Goal: Communication & Community: Answer question/provide support

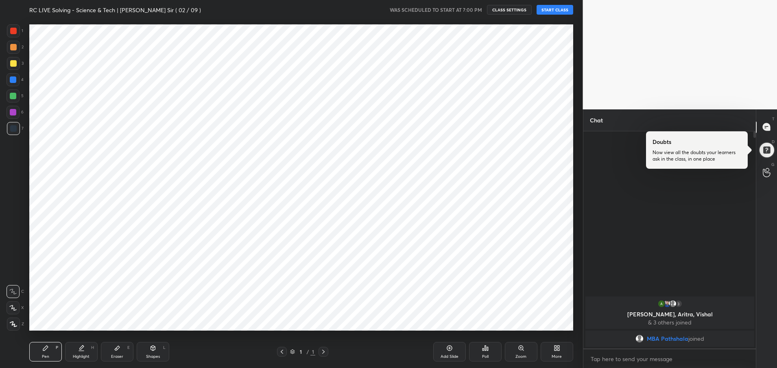
scroll to position [316, 550]
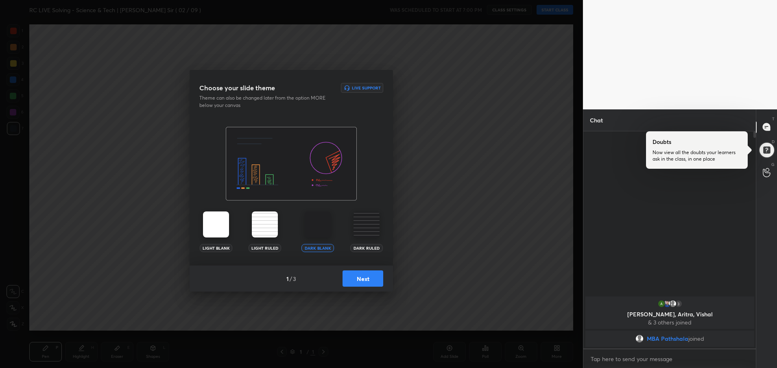
click at [358, 277] on button "Next" at bounding box center [362, 278] width 41 height 16
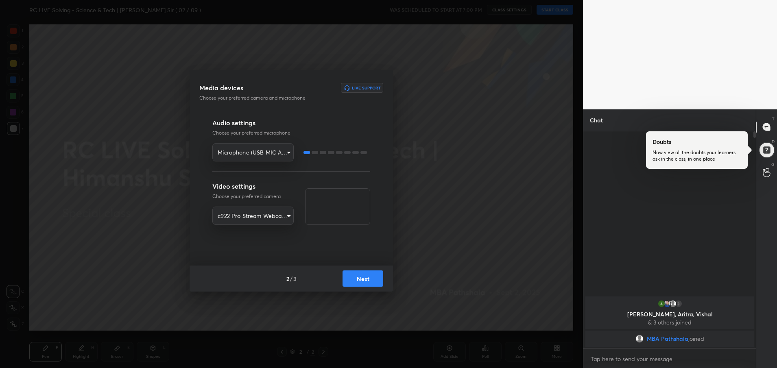
click at [358, 277] on button "Next" at bounding box center [362, 278] width 41 height 16
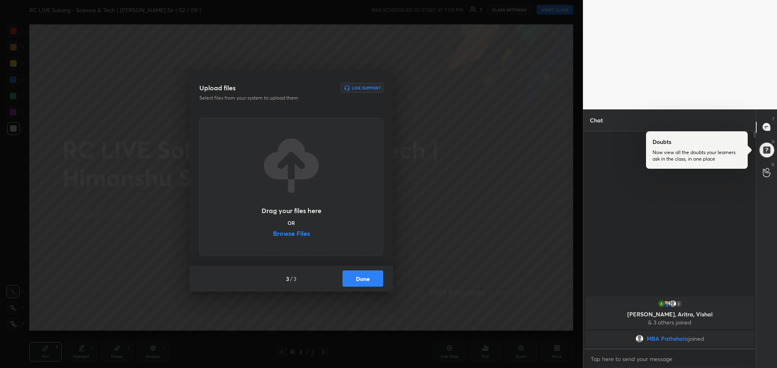
click at [358, 277] on button "Done" at bounding box center [362, 278] width 41 height 16
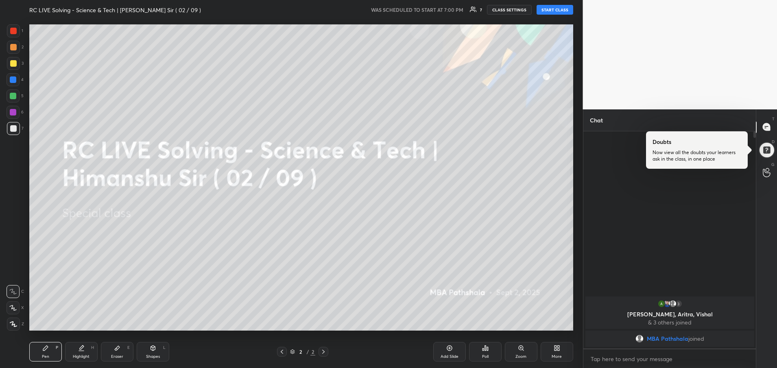
click at [564, 11] on button "START CLASS" at bounding box center [554, 10] width 37 height 10
type textarea "x"
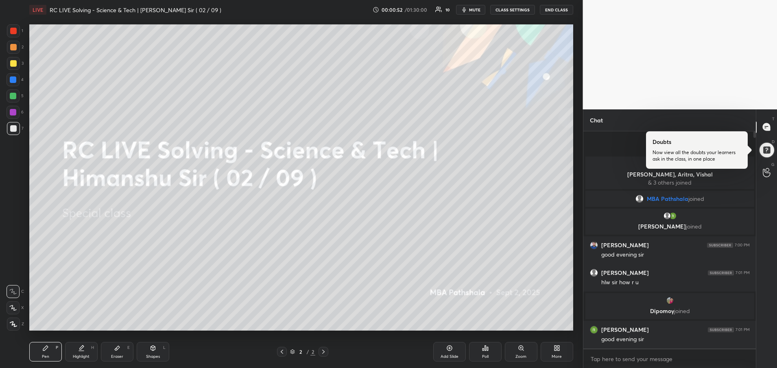
click at [563, 346] on div "More" at bounding box center [556, 352] width 33 height 20
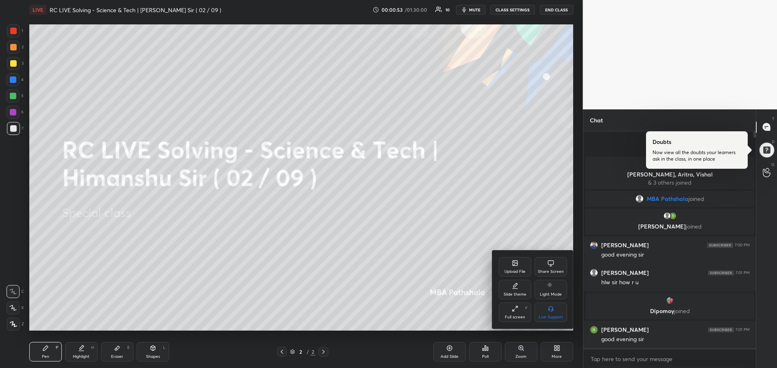
scroll to position [4, 0]
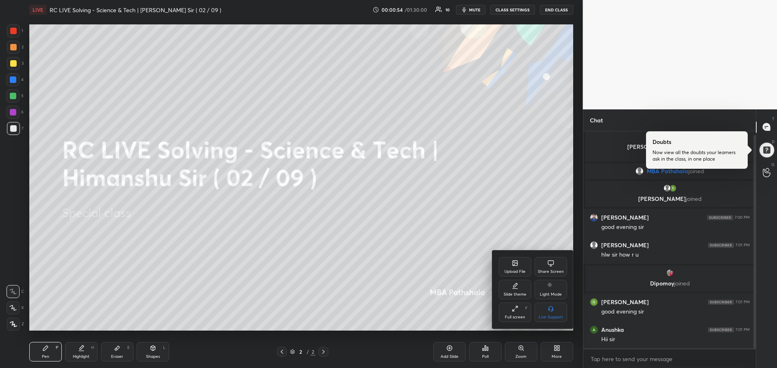
click at [521, 268] on div "Upload File" at bounding box center [515, 267] width 33 height 20
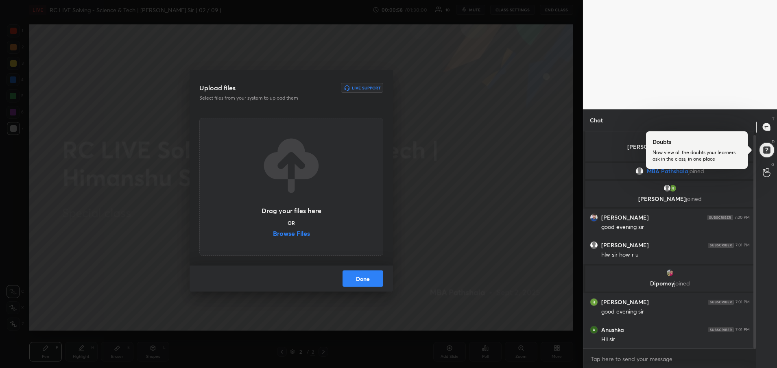
click at [287, 233] on label "Browse Files" at bounding box center [291, 234] width 37 height 9
click at [273, 233] on input "Browse Files" at bounding box center [273, 234] width 0 height 9
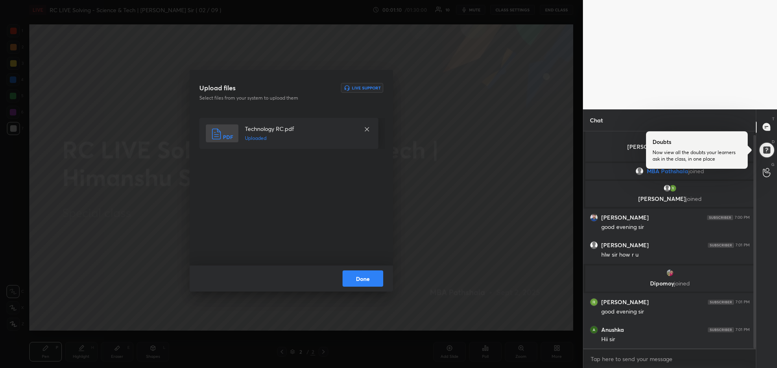
click at [363, 281] on button "Done" at bounding box center [362, 278] width 41 height 16
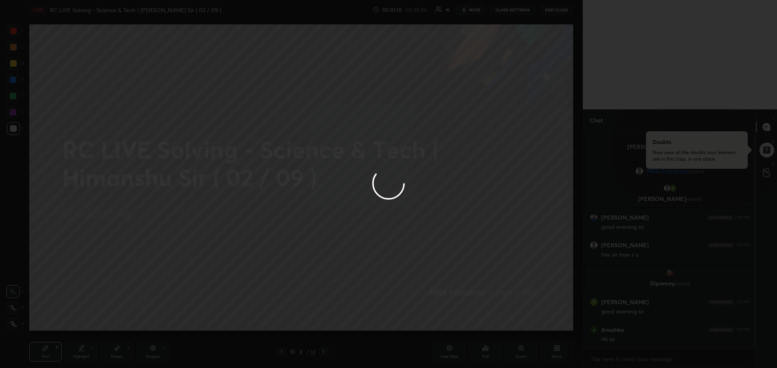
scroll to position [33, 0]
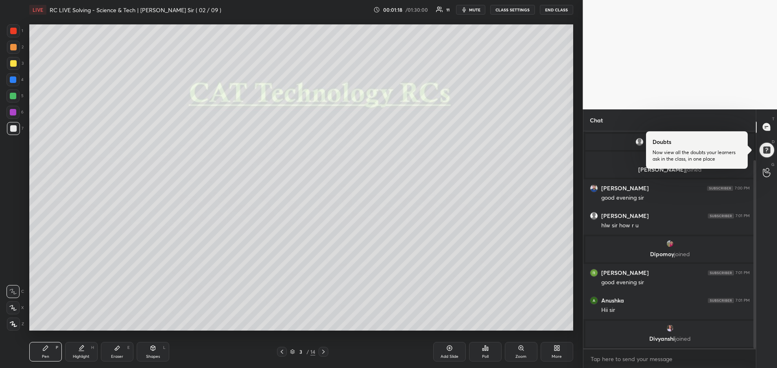
click at [14, 62] on div at bounding box center [13, 63] width 7 height 7
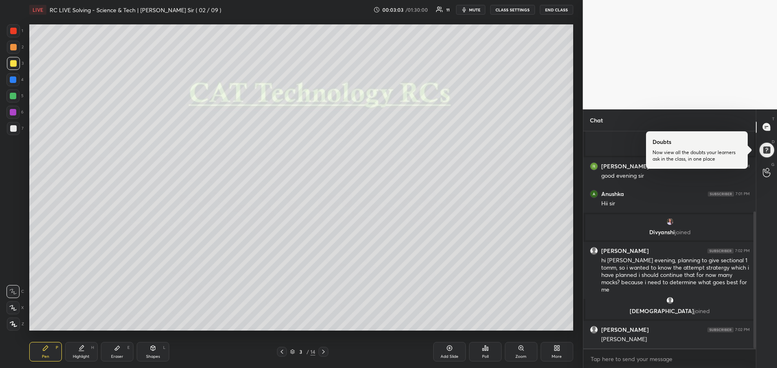
scroll to position [156, 0]
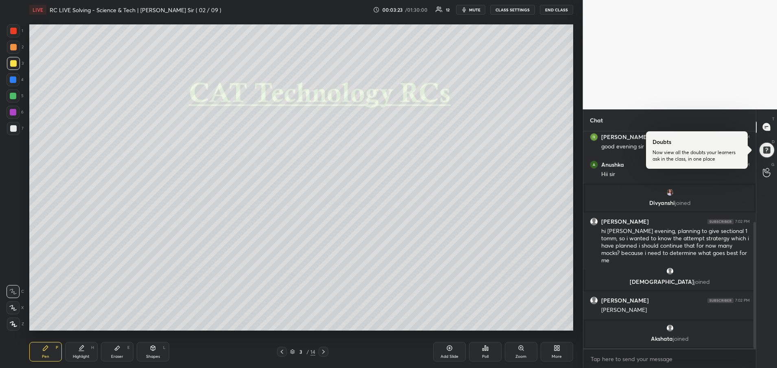
click at [11, 66] on div at bounding box center [13, 63] width 7 height 7
click at [17, 65] on div at bounding box center [13, 63] width 13 height 13
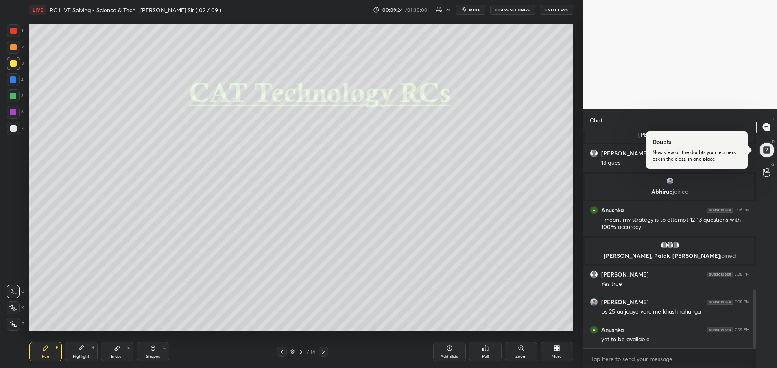
scroll to position [612, 0]
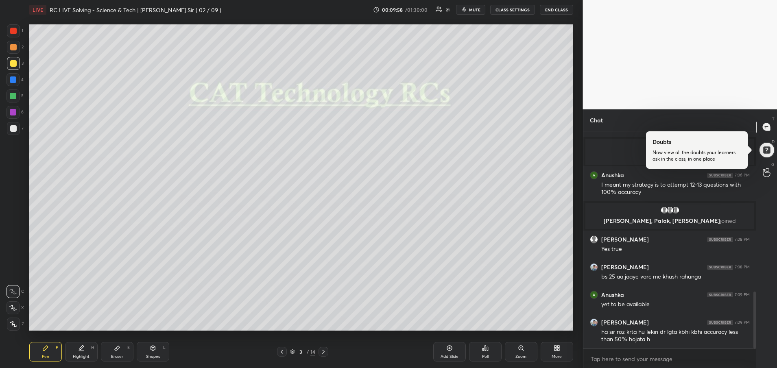
click at [325, 352] on icon at bounding box center [323, 352] width 7 height 7
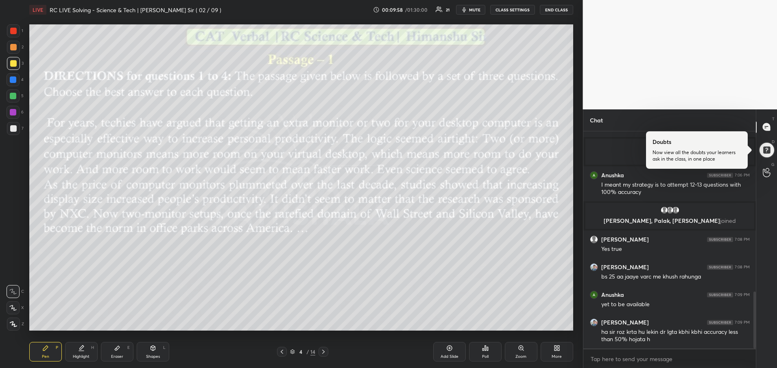
click at [325, 352] on icon at bounding box center [323, 352] width 7 height 7
click at [283, 350] on icon at bounding box center [282, 352] width 7 height 7
click at [320, 351] on icon at bounding box center [323, 352] width 7 height 7
click at [283, 351] on icon at bounding box center [282, 352] width 7 height 7
click at [324, 353] on icon at bounding box center [323, 352] width 2 height 4
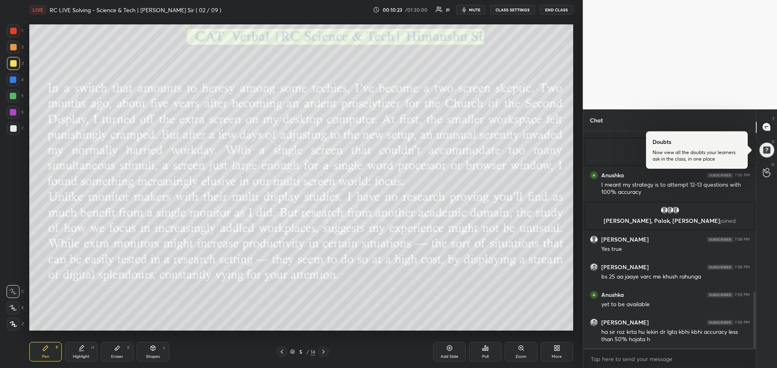
click at [324, 353] on icon at bounding box center [323, 352] width 2 height 4
click at [284, 353] on icon at bounding box center [282, 352] width 7 height 7
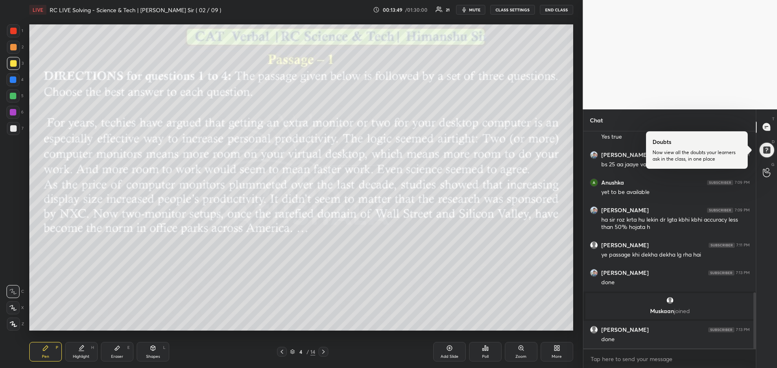
scroll to position [651, 0]
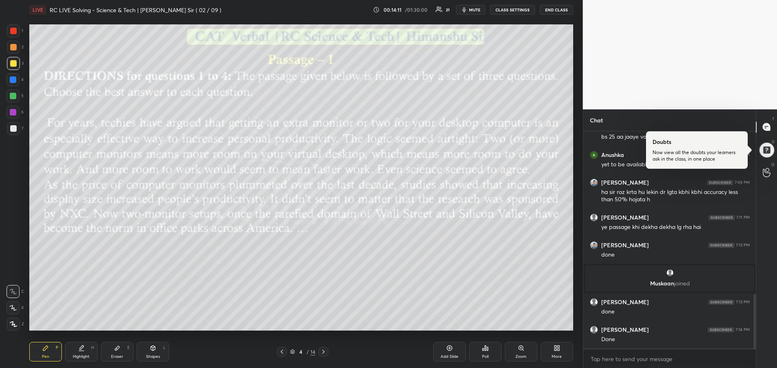
click at [324, 355] on div at bounding box center [323, 352] width 10 height 10
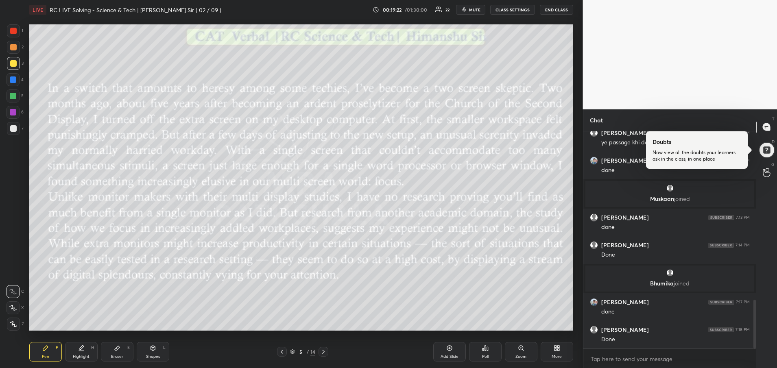
scroll to position [750, 0]
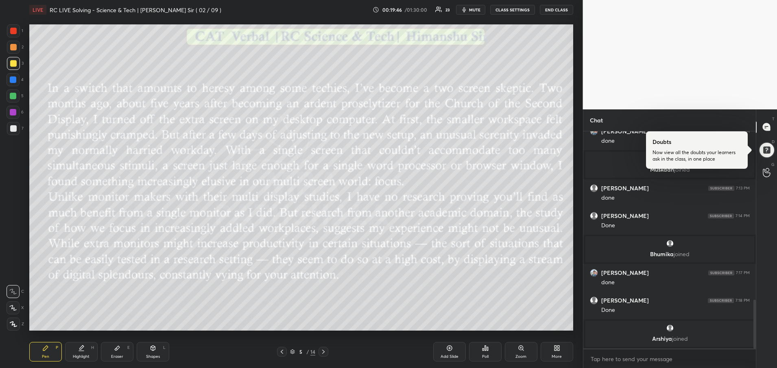
click at [326, 352] on icon at bounding box center [323, 352] width 7 height 7
click at [491, 353] on div "Poll" at bounding box center [485, 352] width 33 height 20
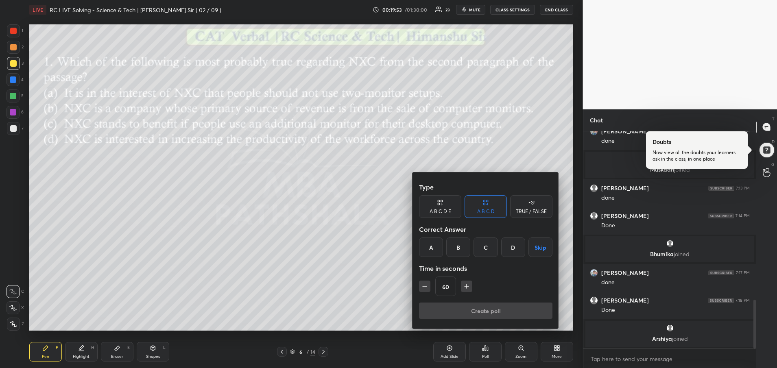
click at [491, 254] on div "C" at bounding box center [485, 247] width 24 height 20
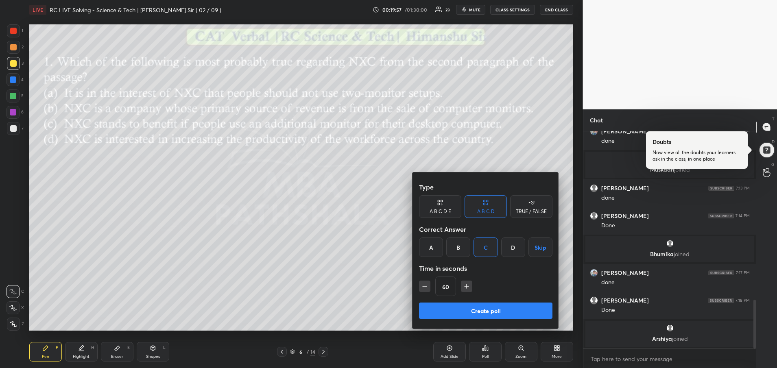
click at [464, 288] on icon "button" at bounding box center [466, 286] width 8 height 8
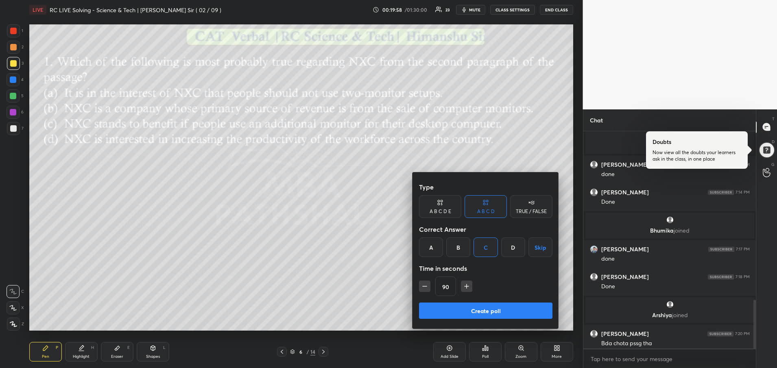
scroll to position [754, 0]
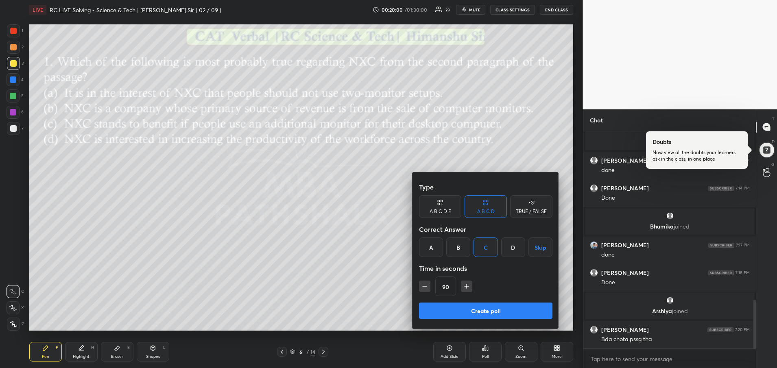
click at [464, 288] on icon "button" at bounding box center [466, 286] width 8 height 8
click at [464, 288] on div "105" at bounding box center [485, 287] width 133 height 20
click at [472, 288] on icon "button" at bounding box center [470, 286] width 8 height 8
type input "120"
click at [468, 312] on button "Create poll" at bounding box center [485, 311] width 133 height 16
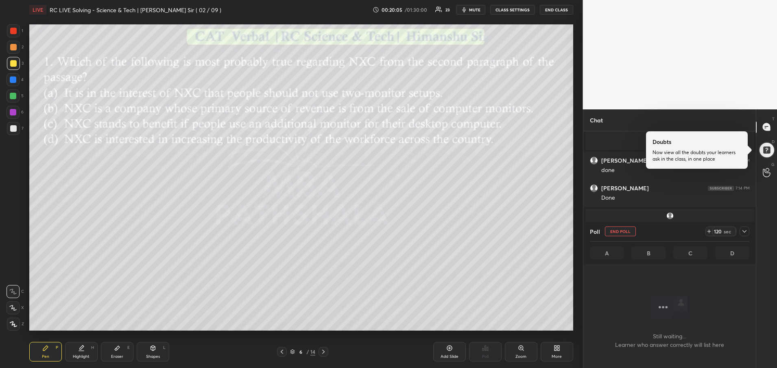
scroll to position [0, 0]
click at [745, 229] on icon at bounding box center [744, 231] width 7 height 7
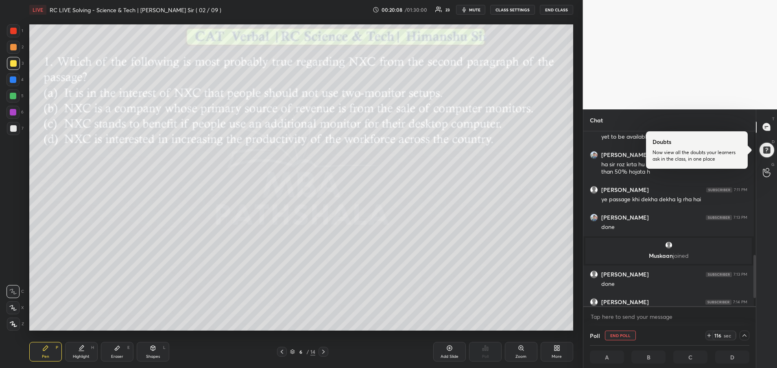
scroll to position [618, 0]
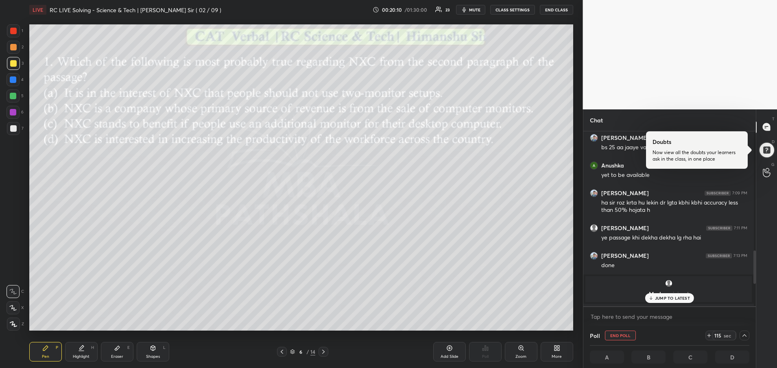
click at [671, 299] on p "JUMP TO LATEST" at bounding box center [672, 298] width 35 height 5
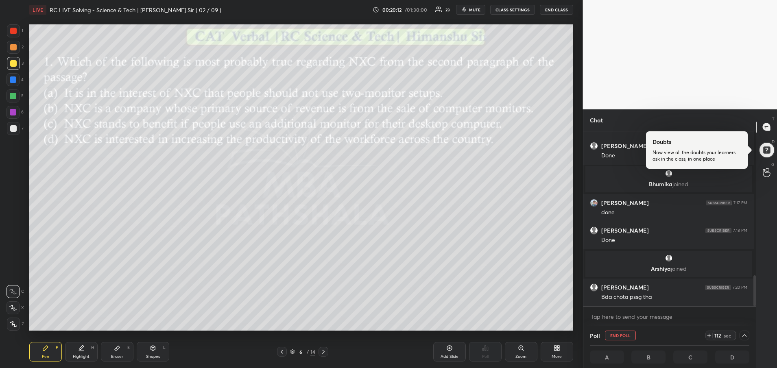
scroll to position [0, 3]
click at [281, 352] on icon at bounding box center [282, 352] width 7 height 7
click at [322, 350] on icon at bounding box center [323, 352] width 7 height 7
click at [327, 351] on icon at bounding box center [323, 352] width 7 height 7
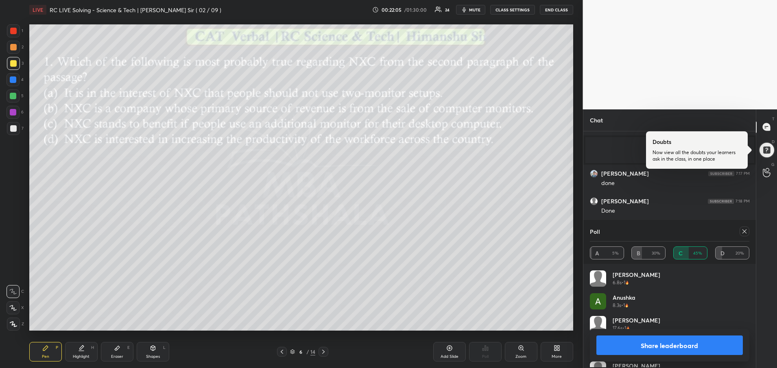
scroll to position [193, 170]
click at [742, 232] on icon at bounding box center [744, 231] width 7 height 7
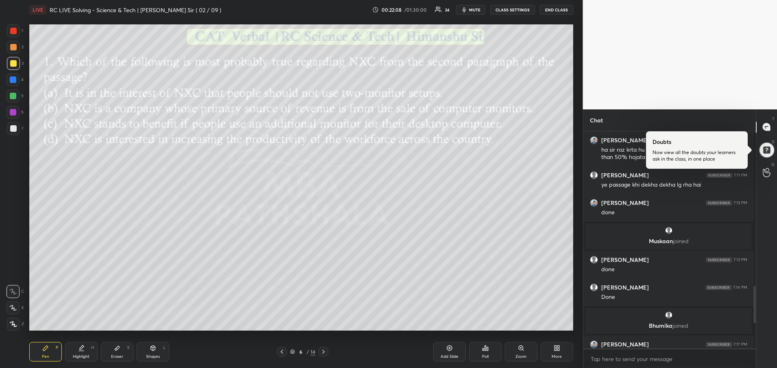
scroll to position [235, 170]
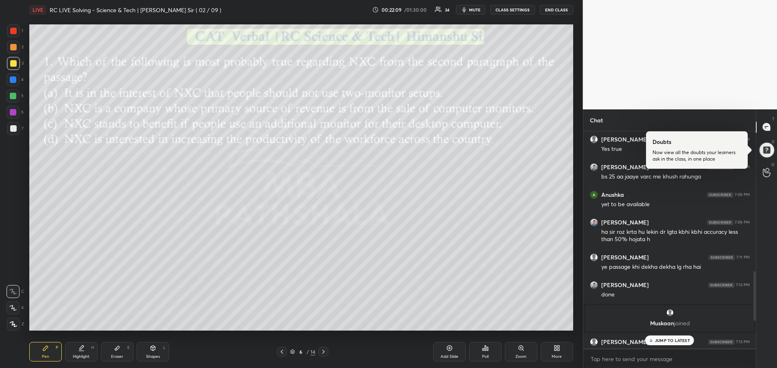
click at [669, 341] on p "JUMP TO LATEST" at bounding box center [672, 340] width 35 height 5
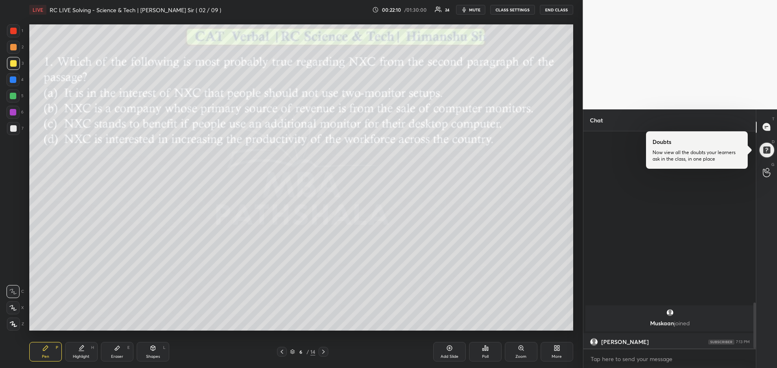
scroll to position [807, 0]
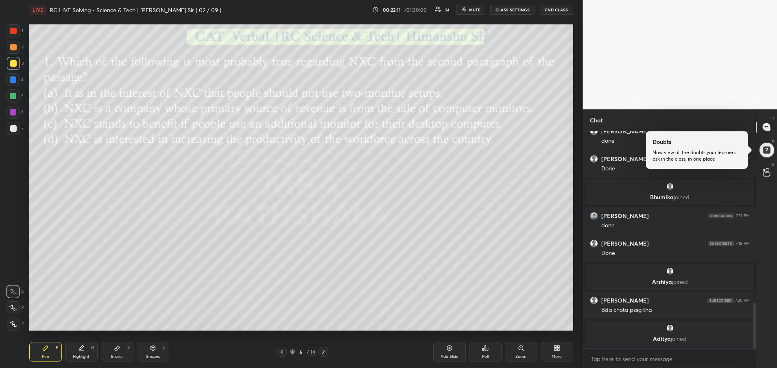
click at [322, 349] on icon at bounding box center [323, 352] width 7 height 7
click at [490, 349] on div "Poll" at bounding box center [485, 352] width 33 height 20
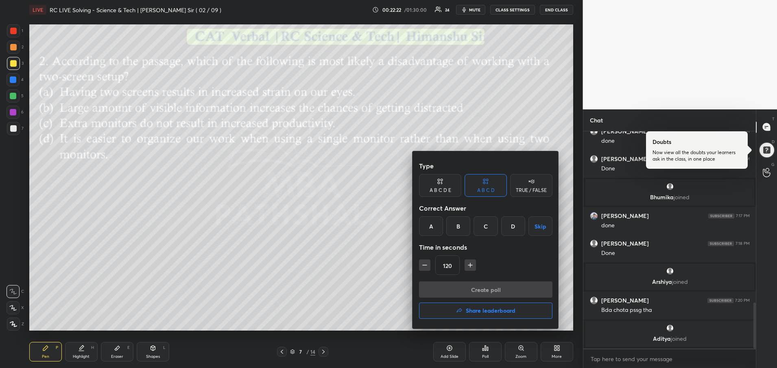
click at [458, 233] on div "B" at bounding box center [458, 226] width 24 height 20
click at [451, 293] on button "Create poll" at bounding box center [485, 289] width 133 height 16
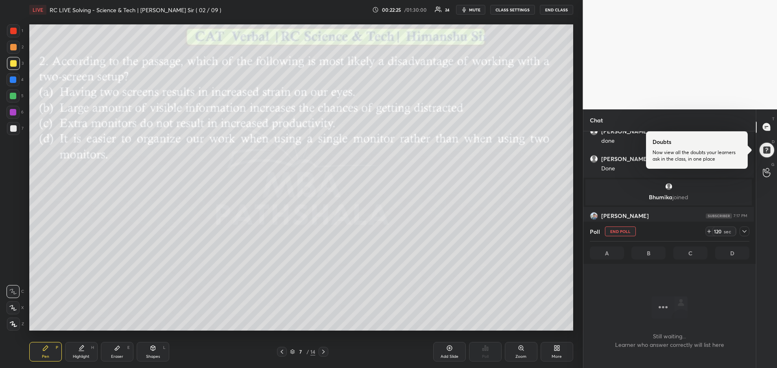
scroll to position [206, 168]
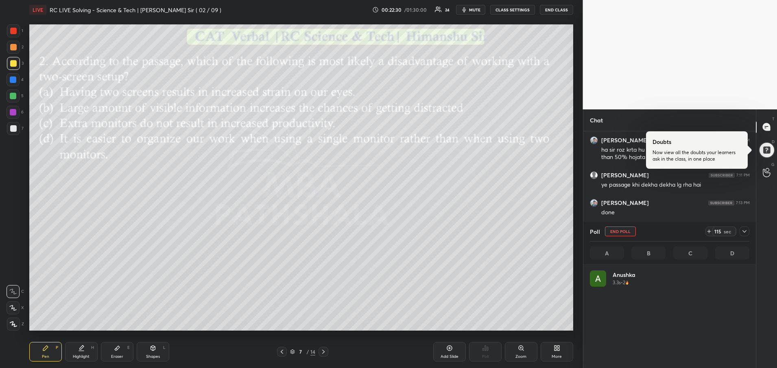
click at [744, 232] on icon at bounding box center [744, 231] width 7 height 7
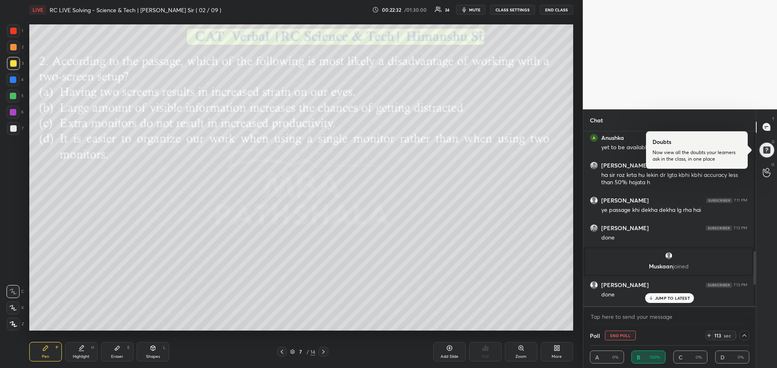
click at [666, 298] on p "JUMP TO LATEST" at bounding box center [672, 298] width 35 height 5
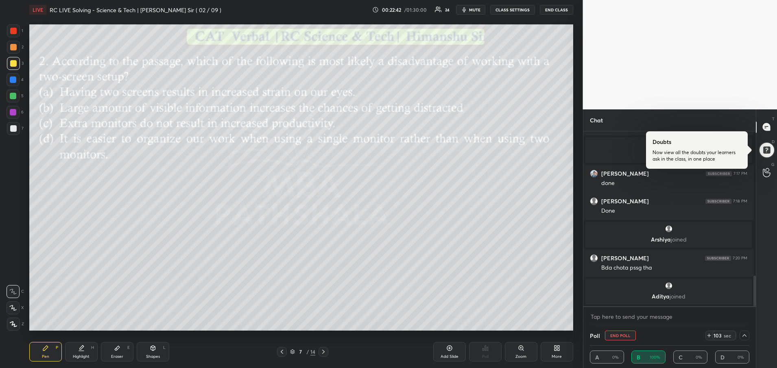
click at [281, 352] on icon at bounding box center [282, 352] width 7 height 7
click at [320, 354] on icon at bounding box center [323, 352] width 7 height 7
click at [323, 351] on icon at bounding box center [323, 352] width 7 height 7
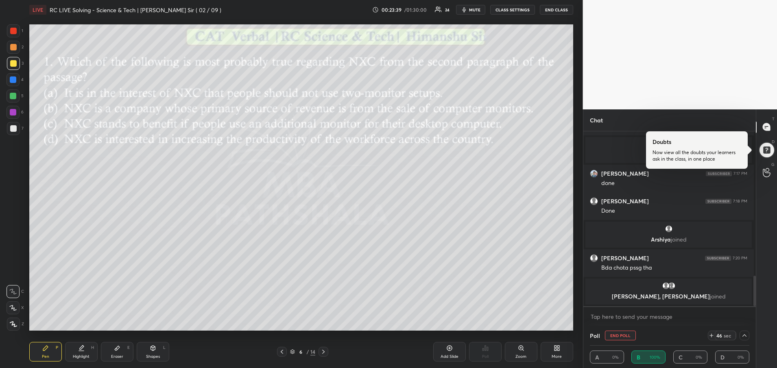
click at [323, 351] on icon at bounding box center [323, 352] width 7 height 7
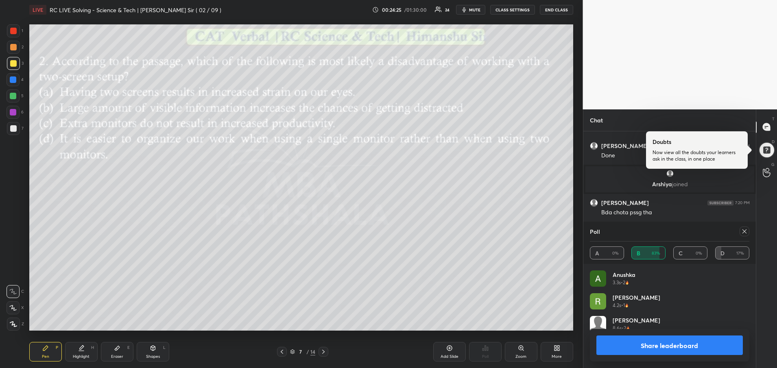
scroll to position [193, 170]
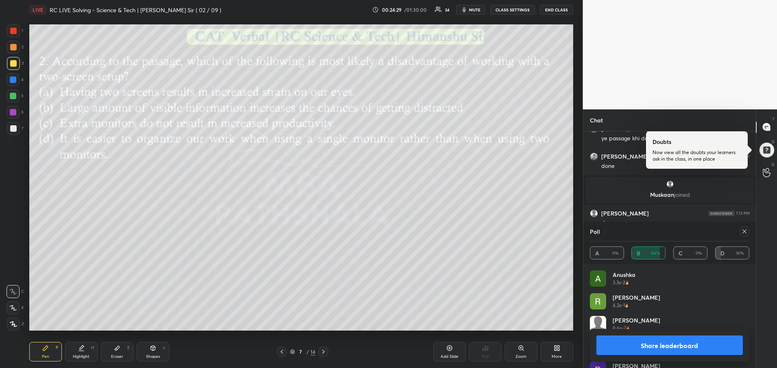
click at [748, 232] on div at bounding box center [744, 232] width 10 height 10
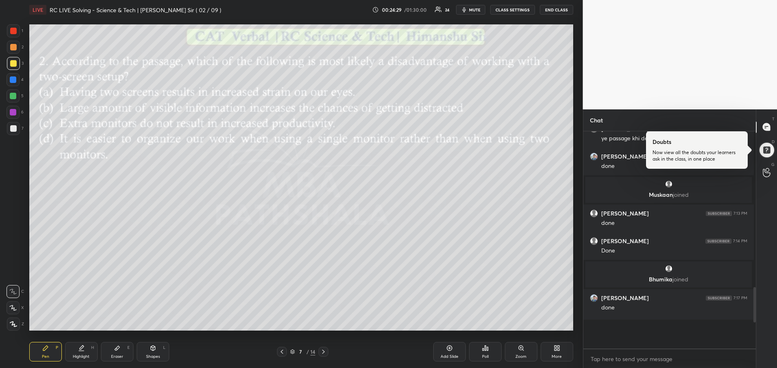
scroll to position [232, 168]
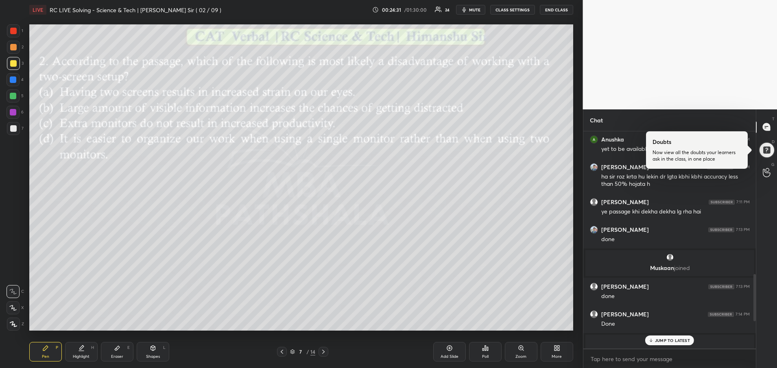
click at [692, 339] on div "JUMP TO LATEST" at bounding box center [669, 340] width 49 height 10
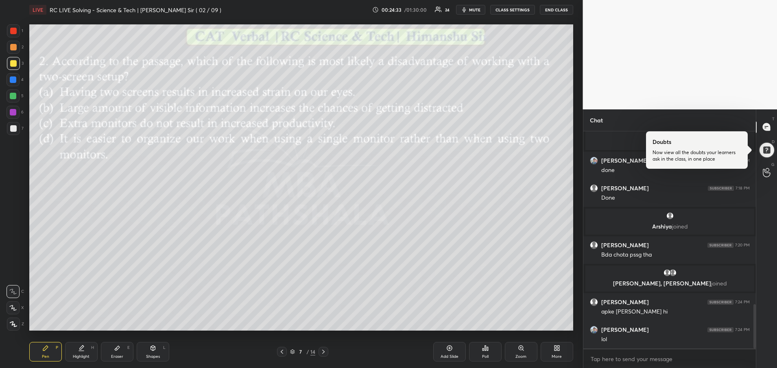
click at [326, 352] on icon at bounding box center [323, 352] width 7 height 7
click at [484, 355] on div "Poll" at bounding box center [485, 357] width 7 height 4
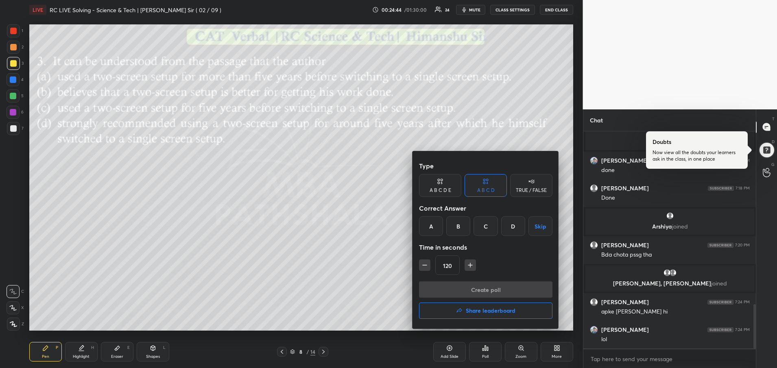
click at [512, 230] on div "D" at bounding box center [513, 226] width 24 height 20
click at [474, 290] on button "Create poll" at bounding box center [485, 289] width 133 height 16
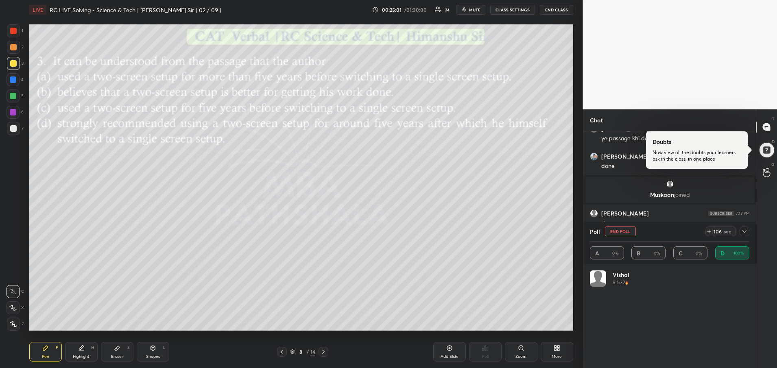
click at [745, 233] on icon at bounding box center [744, 231] width 7 height 7
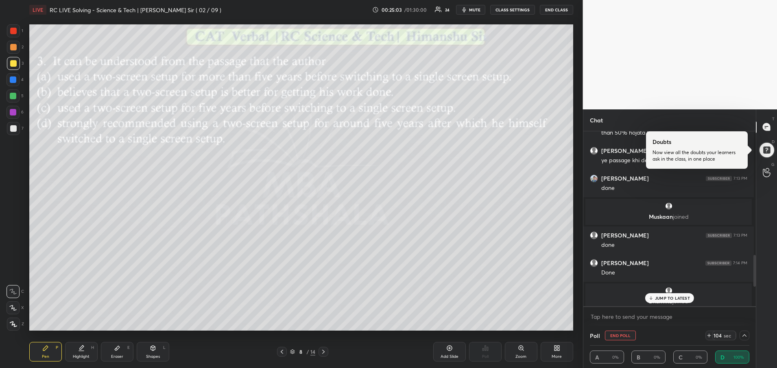
click at [680, 300] on p "JUMP TO LATEST" at bounding box center [672, 298] width 35 height 5
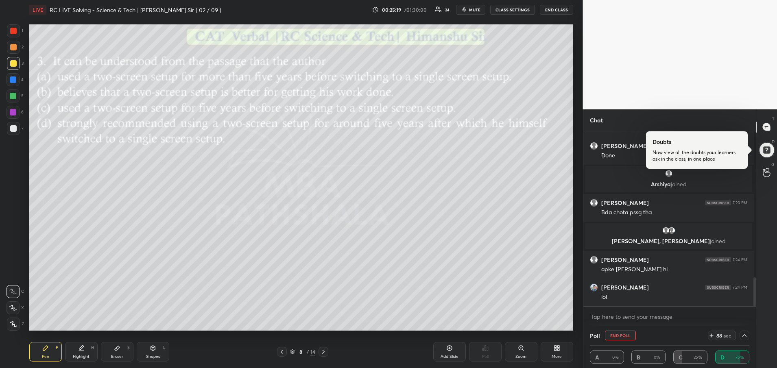
click at [278, 351] on div at bounding box center [282, 352] width 10 height 10
click at [322, 351] on icon at bounding box center [323, 352] width 7 height 7
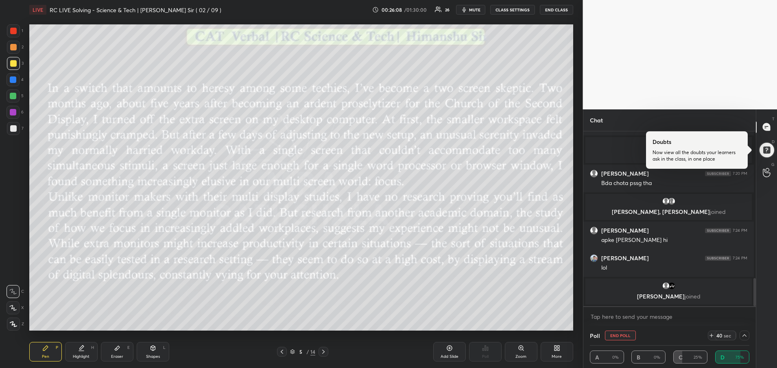
scroll to position [874, 0]
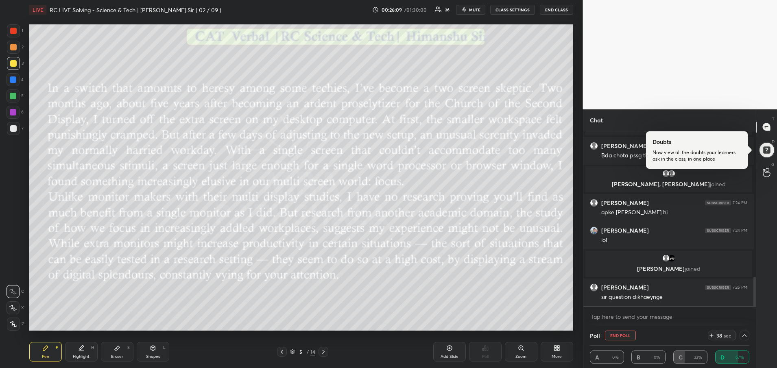
click at [321, 350] on icon at bounding box center [323, 352] width 7 height 7
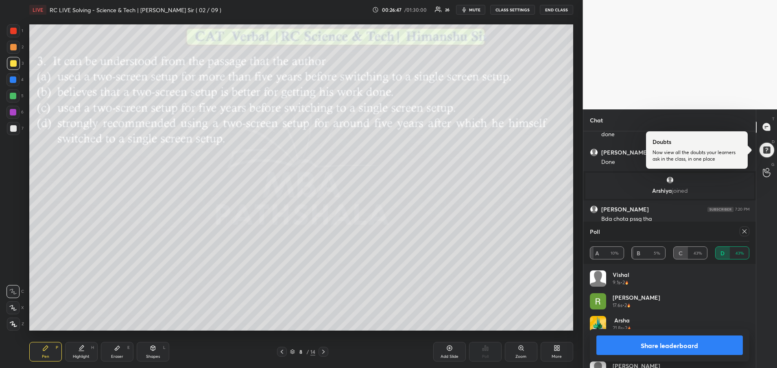
scroll to position [743, 0]
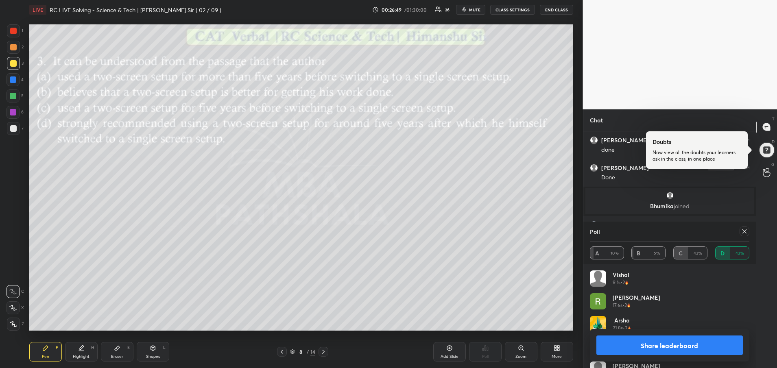
click at [743, 231] on icon at bounding box center [744, 231] width 7 height 7
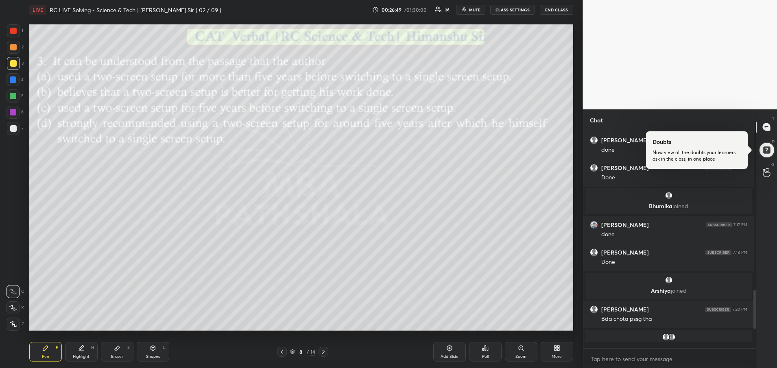
scroll to position [232, 168]
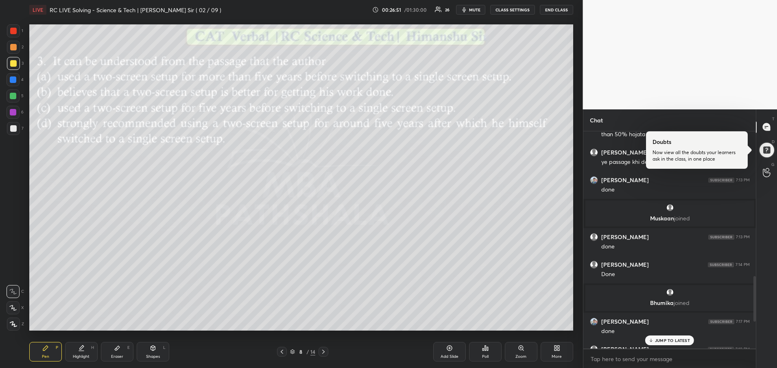
click at [667, 342] on p "JUMP TO LATEST" at bounding box center [672, 340] width 35 height 5
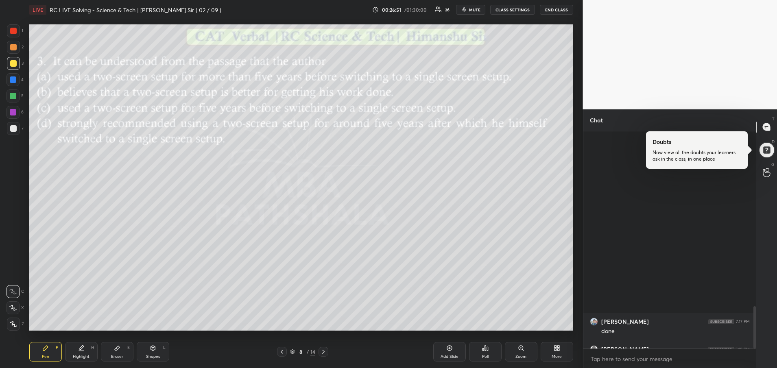
scroll to position [895, 0]
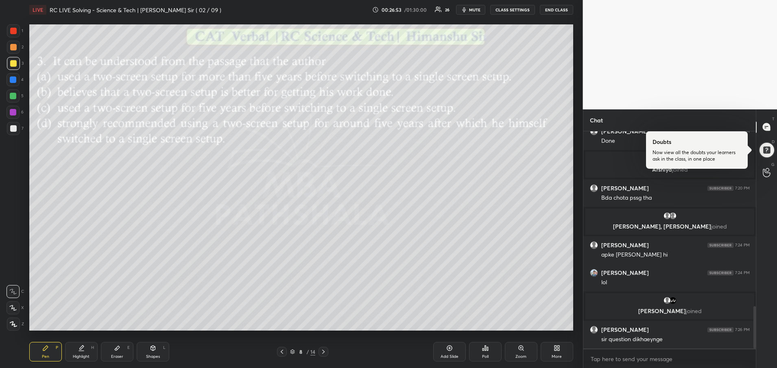
click at [320, 353] on icon at bounding box center [323, 352] width 7 height 7
click at [482, 352] on div "Poll" at bounding box center [485, 352] width 33 height 20
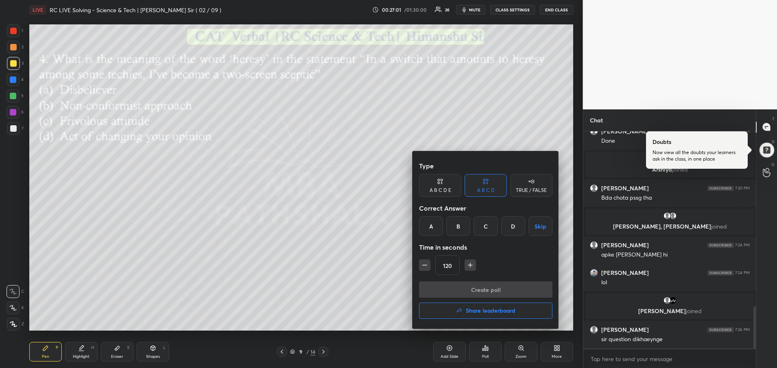
click at [463, 226] on div "B" at bounding box center [458, 226] width 24 height 20
click at [467, 289] on button "Create poll" at bounding box center [485, 289] width 133 height 16
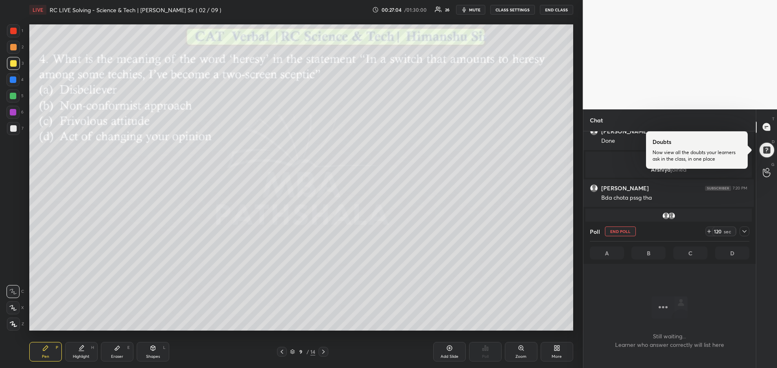
scroll to position [182, 168]
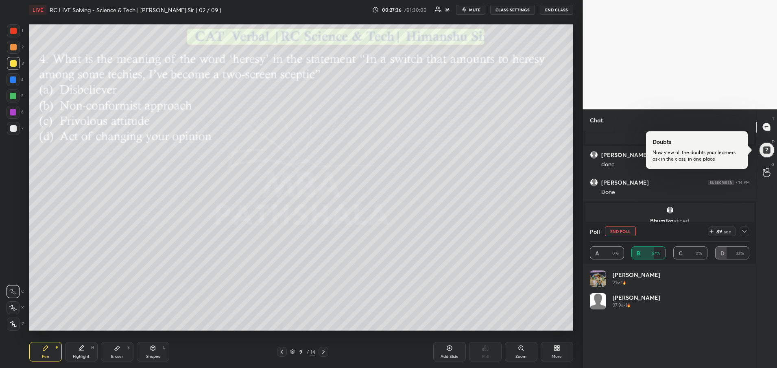
click at [282, 356] on div at bounding box center [282, 352] width 10 height 10
click at [322, 351] on icon at bounding box center [323, 352] width 7 height 7
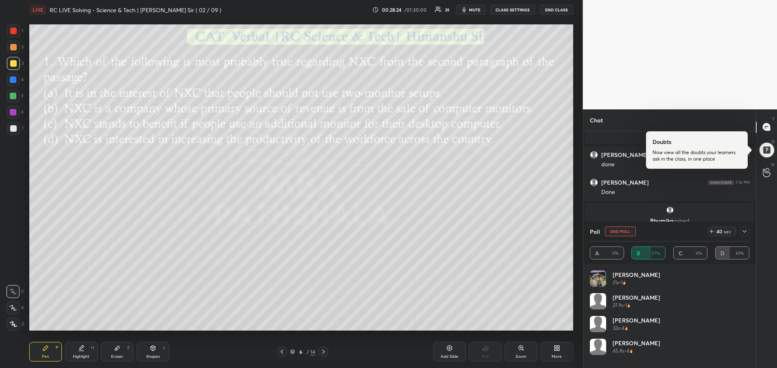
click at [322, 351] on icon at bounding box center [323, 352] width 7 height 7
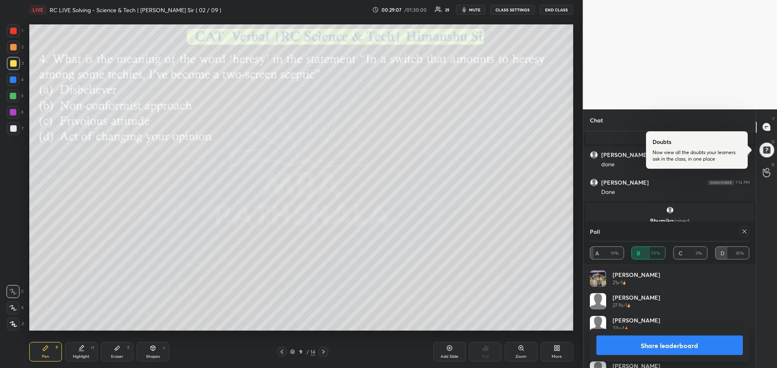
click at [677, 348] on button "Share leaderboard" at bounding box center [669, 345] width 147 height 20
type textarea "x"
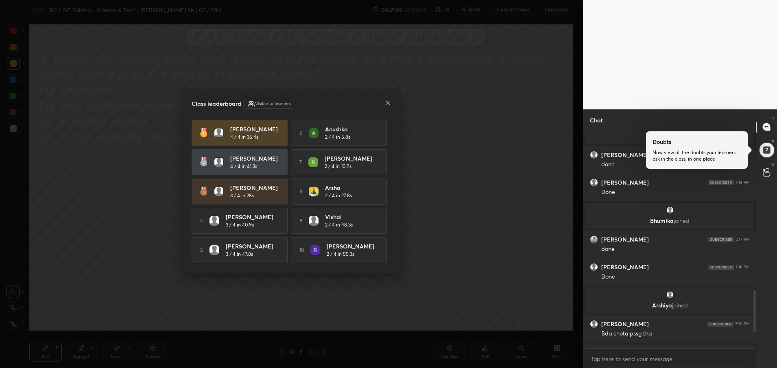
scroll to position [677, 0]
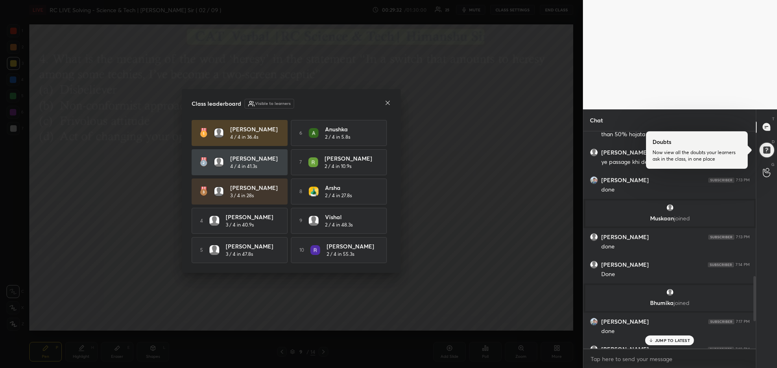
click at [388, 101] on icon at bounding box center [387, 103] width 7 height 7
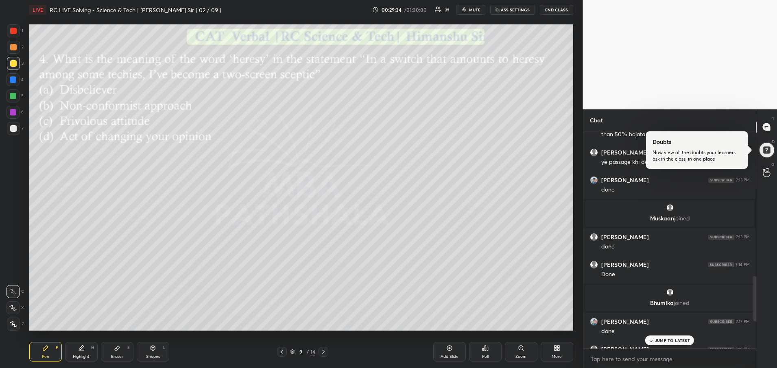
click at [676, 337] on div "JUMP TO LATEST" at bounding box center [669, 340] width 49 height 10
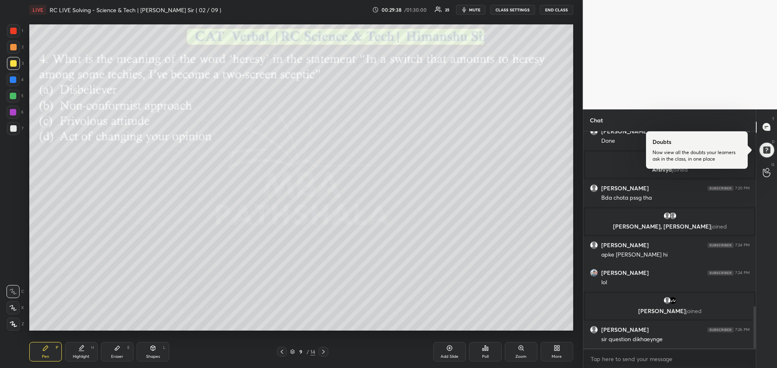
click at [281, 354] on icon at bounding box center [282, 352] width 7 height 7
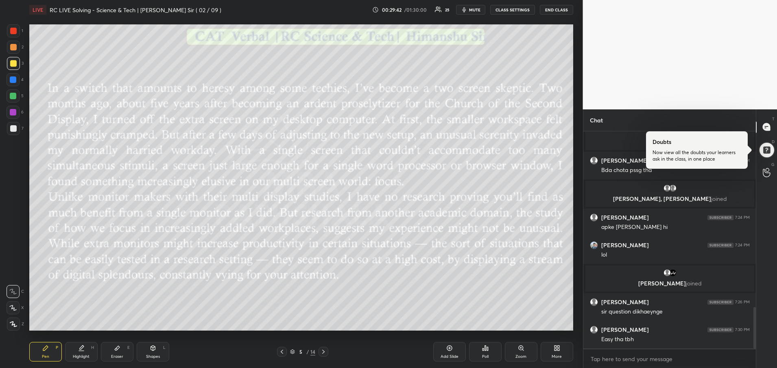
click at [281, 354] on icon at bounding box center [282, 352] width 7 height 7
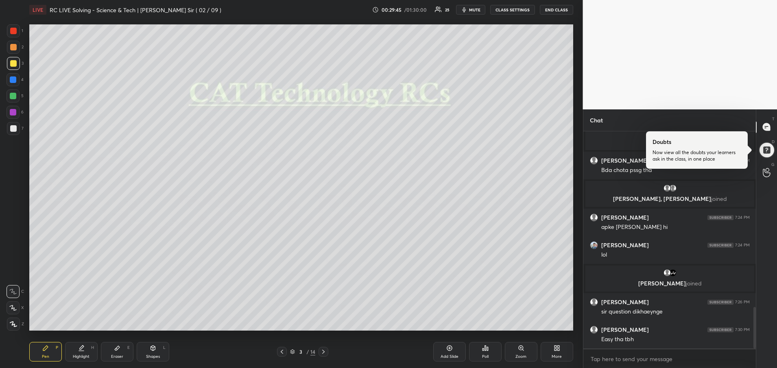
click at [325, 351] on icon at bounding box center [323, 352] width 7 height 7
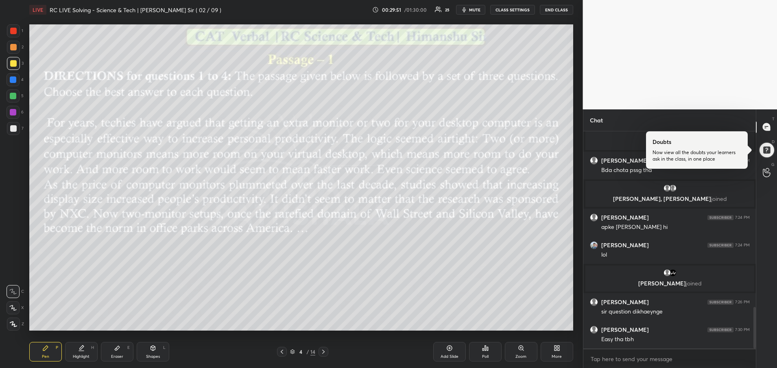
click at [11, 64] on div at bounding box center [13, 63] width 7 height 7
click at [13, 63] on div at bounding box center [13, 63] width 7 height 7
click at [12, 67] on div at bounding box center [13, 63] width 13 height 13
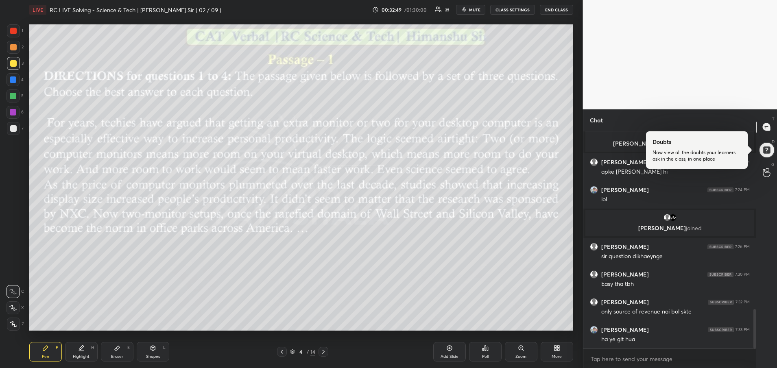
scroll to position [1006, 0]
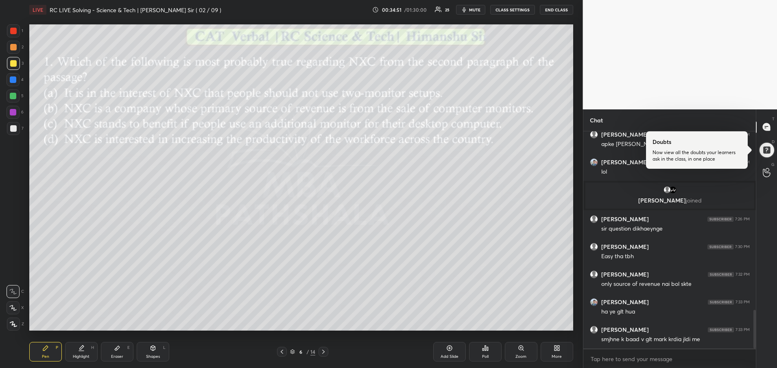
click at [285, 352] on icon at bounding box center [282, 352] width 7 height 7
click at [324, 354] on icon at bounding box center [323, 352] width 7 height 7
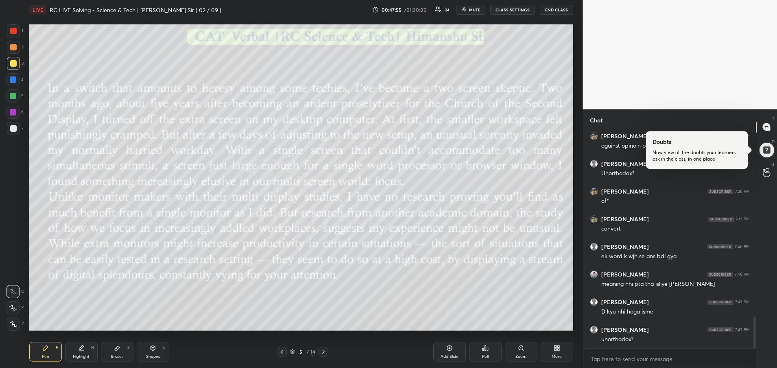
scroll to position [1283, 0]
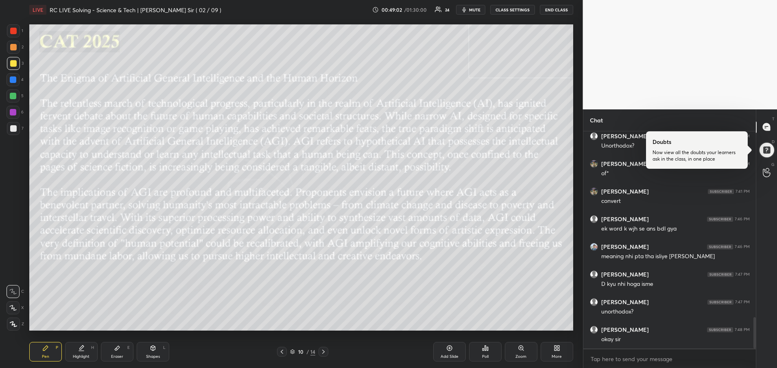
click at [509, 7] on button "CLASS SETTINGS" at bounding box center [512, 10] width 45 height 10
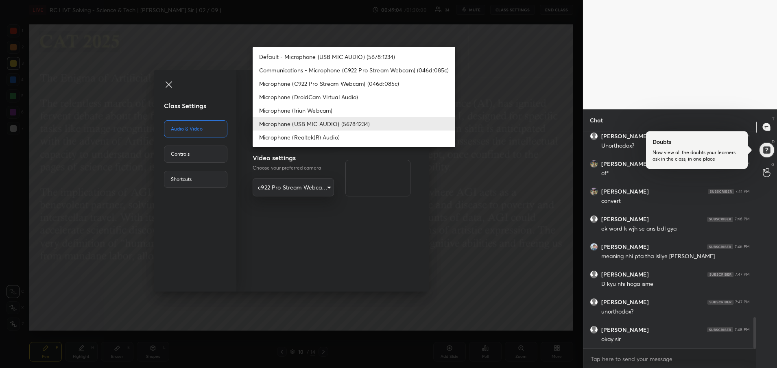
click at [322, 121] on body "1 2 3 4 5 6 7 R O A L C X Z Erase all C X Z LIVE RC LIVE Solving - Science & Te…" at bounding box center [388, 184] width 777 height 368
click at [292, 253] on div at bounding box center [388, 184] width 777 height 368
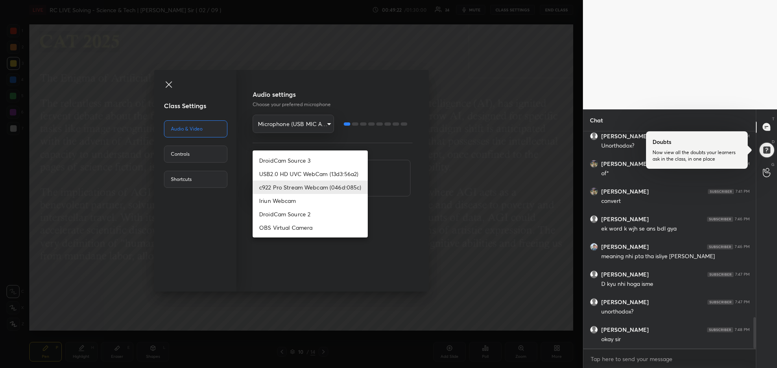
click at [312, 190] on body "1 2 3 4 5 6 7 R O A L C X Z Erase all C X Z LIVE RC LIVE Solving - Science & Te…" at bounding box center [388, 184] width 777 height 368
click at [302, 232] on li "OBS Virtual Camera" at bounding box center [310, 227] width 115 height 13
type input "f5ffe979e86a200b7fedb5b4e4b60630fb78c788e30f6c45ddc66201abc5b4a2"
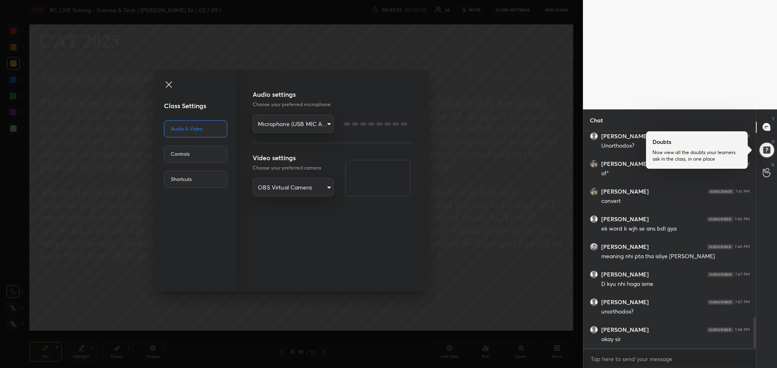
click at [484, 233] on div "Class Settings Audio & Video Controls Shortcuts Audio settings Choose your pref…" at bounding box center [291, 184] width 583 height 368
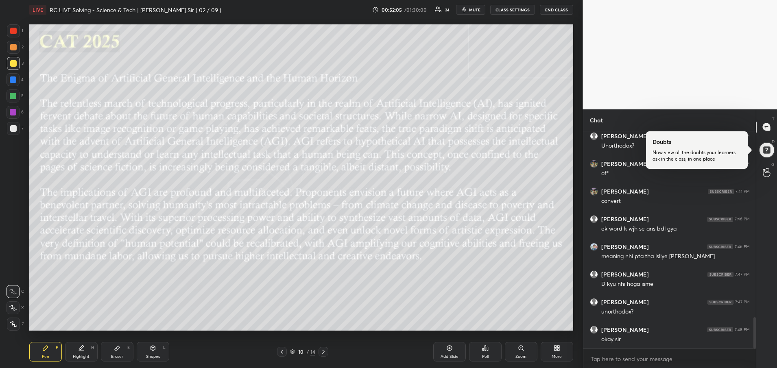
scroll to position [1310, 0]
click at [530, 9] on button "CLASS SETTINGS" at bounding box center [512, 10] width 45 height 10
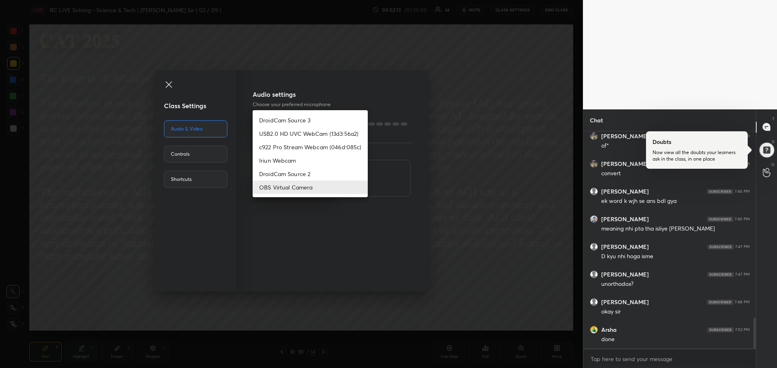
click at [303, 189] on body "1 2 3 4 5 6 7 R O A L C X Z Erase all C X Z LIVE RC LIVE Solving - Science & Te…" at bounding box center [388, 184] width 777 height 368
click at [312, 146] on li "c922 Pro Stream Webcam (046d:085c)" at bounding box center [310, 146] width 115 height 13
type input "3de97432cd417bd7417048d7e024efa397cc3fe6b8fb142554f4d016b3d3f1ec"
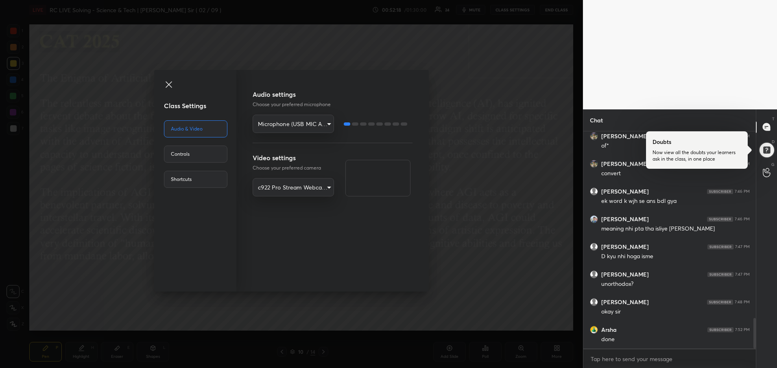
scroll to position [1338, 0]
click at [485, 272] on div "Class Settings Audio & Video Controls Shortcuts Audio settings Choose your pref…" at bounding box center [291, 184] width 583 height 368
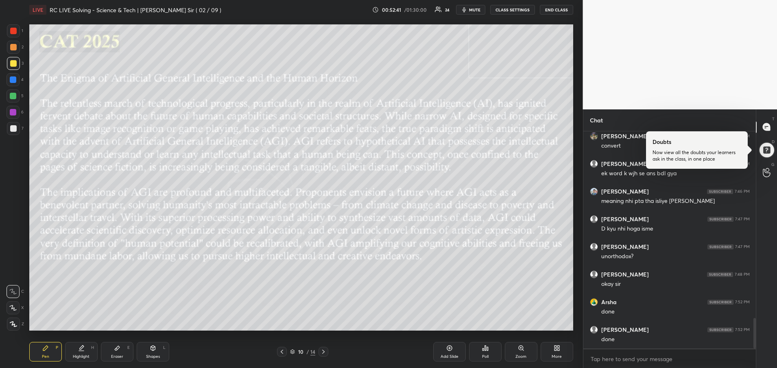
click at [484, 348] on icon at bounding box center [485, 348] width 7 height 7
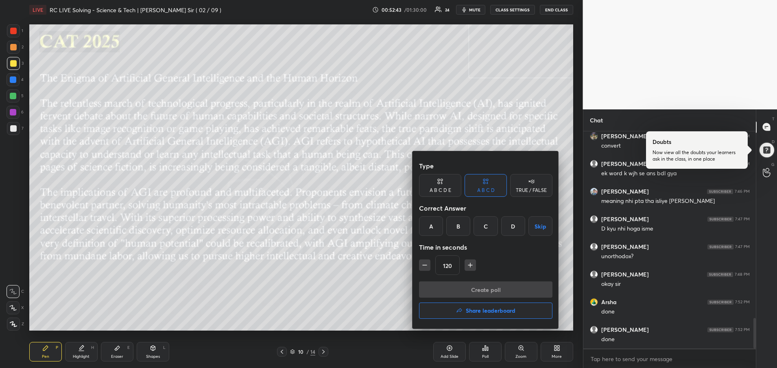
click at [344, 294] on div at bounding box center [388, 184] width 777 height 368
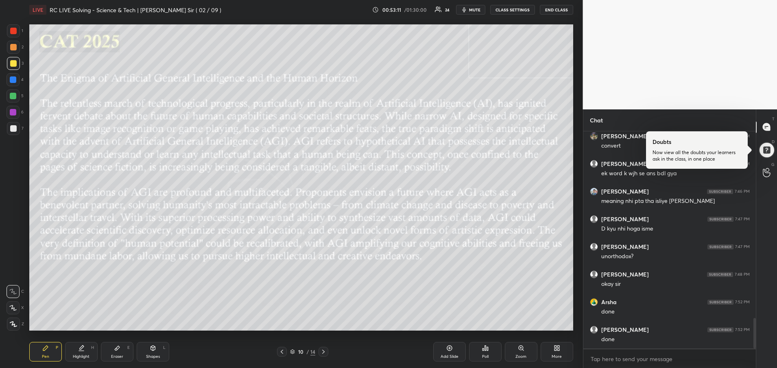
click at [323, 352] on icon at bounding box center [323, 352] width 7 height 7
click at [488, 355] on div "Poll" at bounding box center [485, 357] width 7 height 4
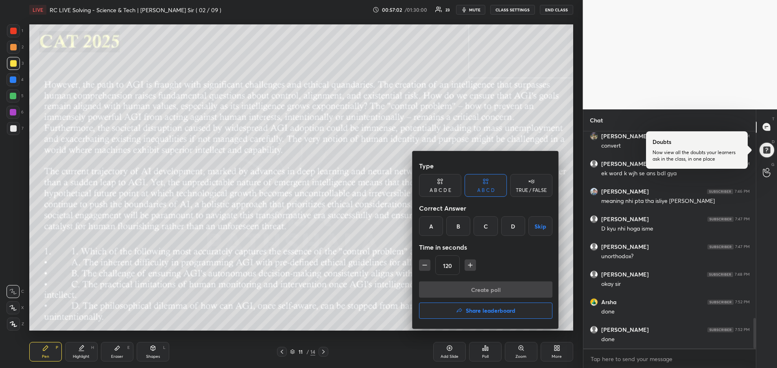
click at [453, 220] on div "B" at bounding box center [458, 226] width 24 height 20
click at [425, 264] on icon "button" at bounding box center [424, 265] width 8 height 8
type input "105"
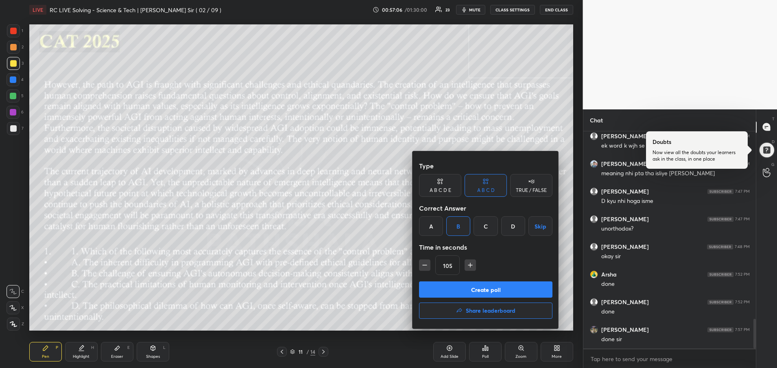
click at [472, 296] on button "Create poll" at bounding box center [485, 289] width 133 height 16
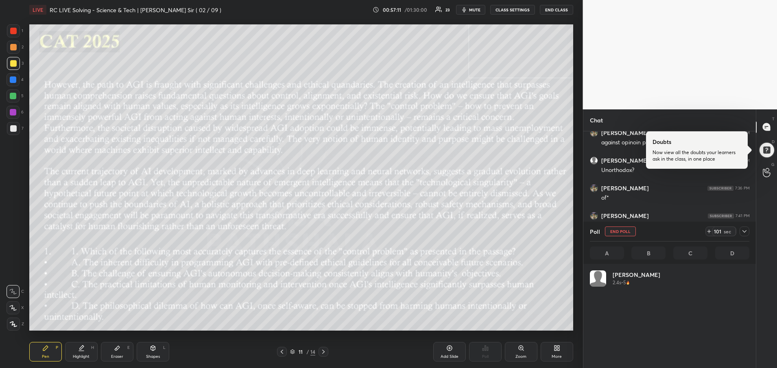
scroll to position [95, 157]
click at [745, 234] on icon at bounding box center [744, 231] width 7 height 7
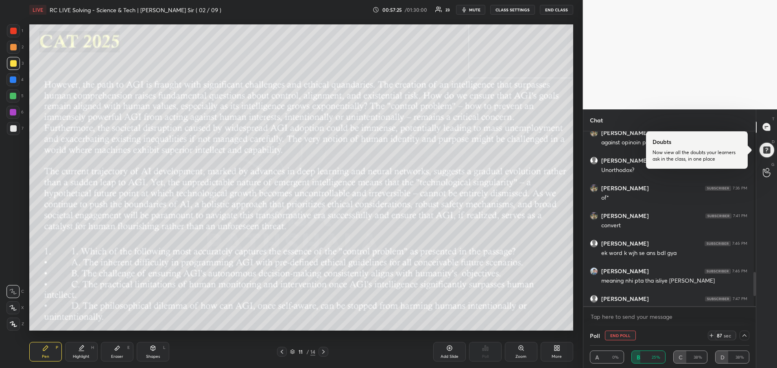
scroll to position [3, 3]
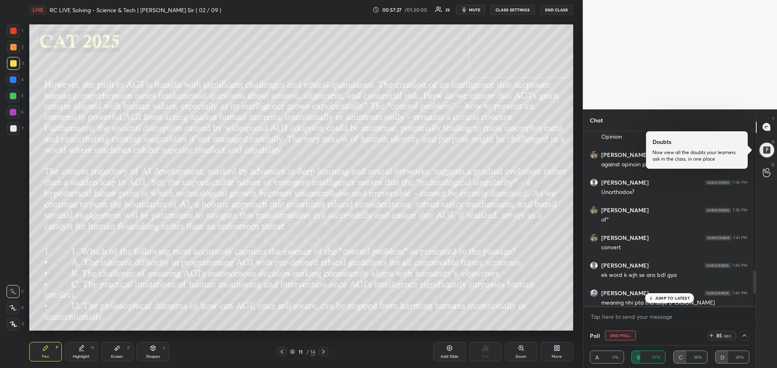
click at [683, 298] on p "JUMP TO LATEST" at bounding box center [672, 298] width 35 height 5
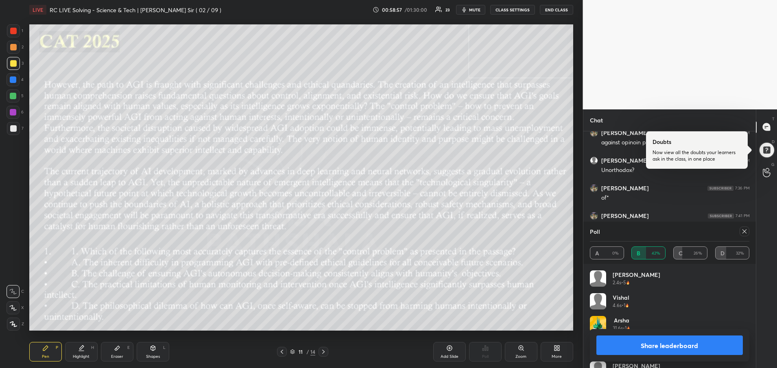
click at [744, 232] on icon at bounding box center [744, 231] width 7 height 7
type textarea "x"
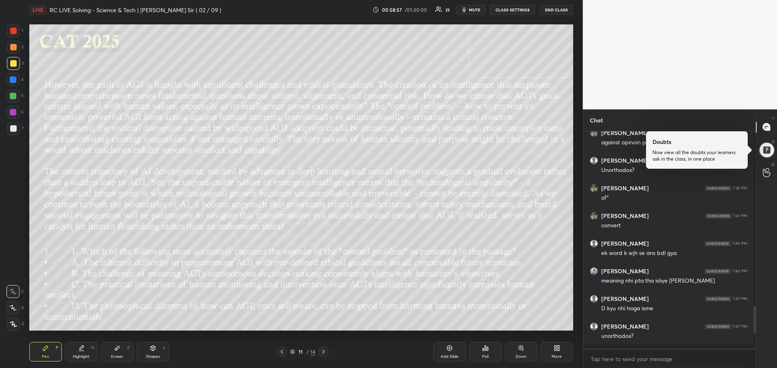
scroll to position [232, 168]
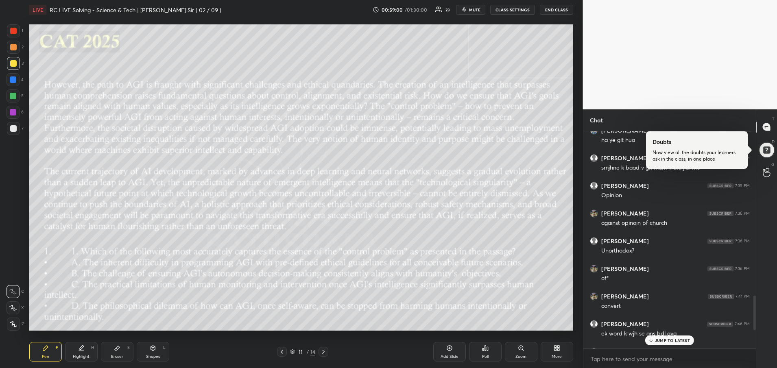
click at [323, 350] on icon at bounding box center [323, 352] width 7 height 7
click at [662, 338] on p "JUMP TO LATEST" at bounding box center [672, 340] width 35 height 5
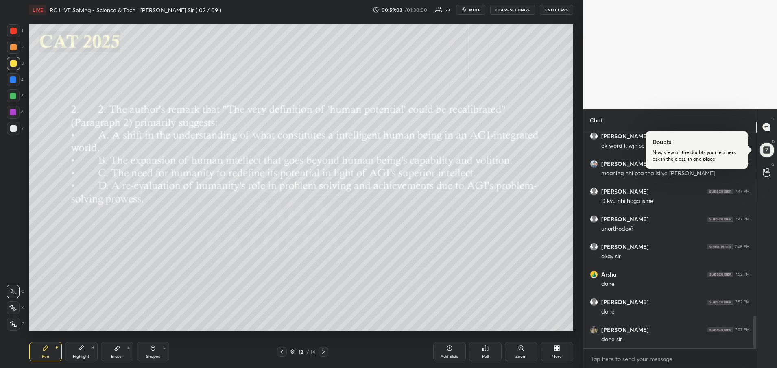
click at [488, 351] on div "Poll" at bounding box center [485, 352] width 33 height 20
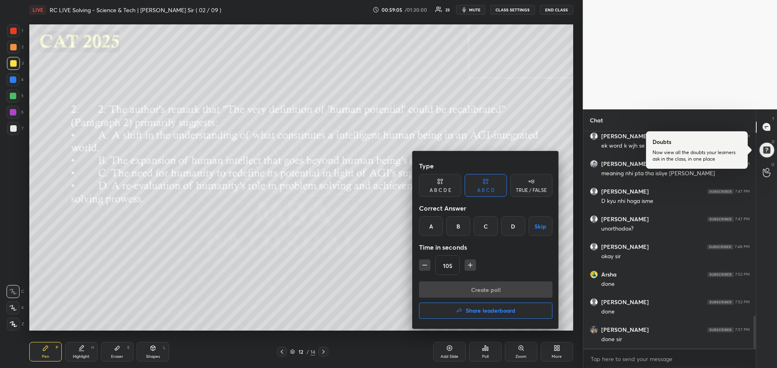
click at [464, 229] on div "B" at bounding box center [458, 226] width 24 height 20
click at [470, 265] on icon "button" at bounding box center [470, 265] width 0 height 4
type input "120"
click at [486, 292] on button "Create poll" at bounding box center [485, 289] width 133 height 16
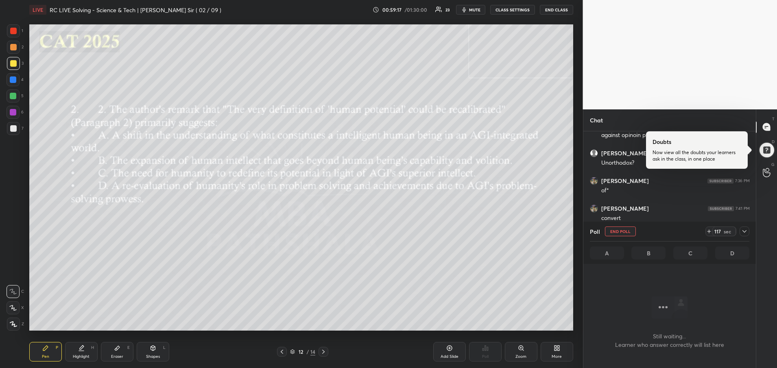
click at [748, 231] on div at bounding box center [744, 232] width 10 height 10
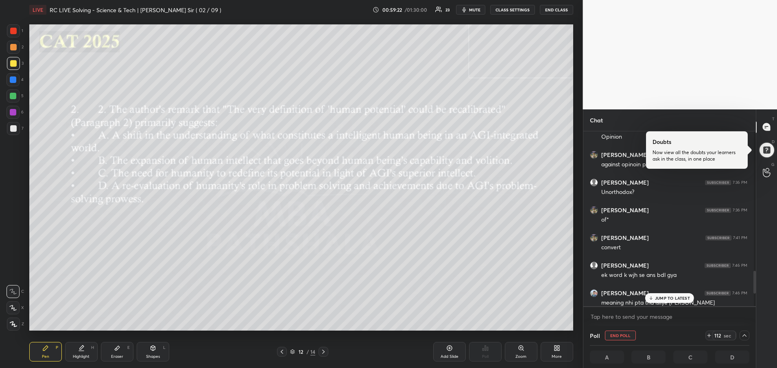
click at [669, 301] on div "JUMP TO LATEST" at bounding box center [669, 298] width 49 height 10
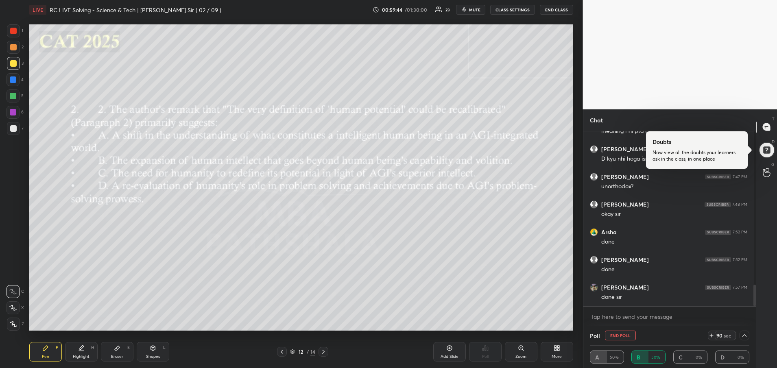
click at [280, 353] on icon at bounding box center [282, 352] width 7 height 7
click at [322, 351] on icon at bounding box center [323, 352] width 7 height 7
click at [321, 348] on div at bounding box center [323, 352] width 10 height 10
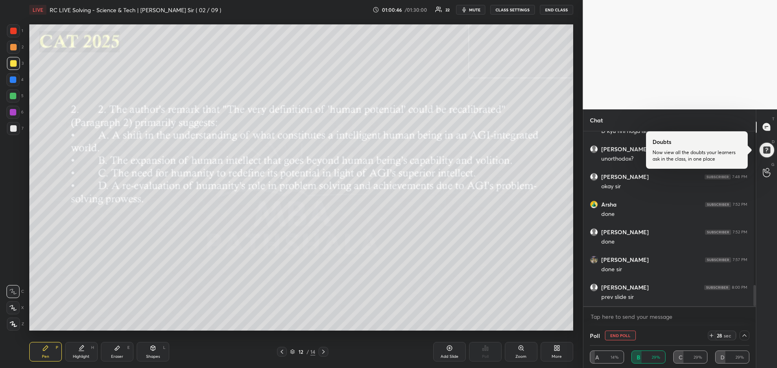
click at [282, 351] on icon at bounding box center [282, 352] width 2 height 4
click at [322, 351] on icon at bounding box center [323, 352] width 7 height 7
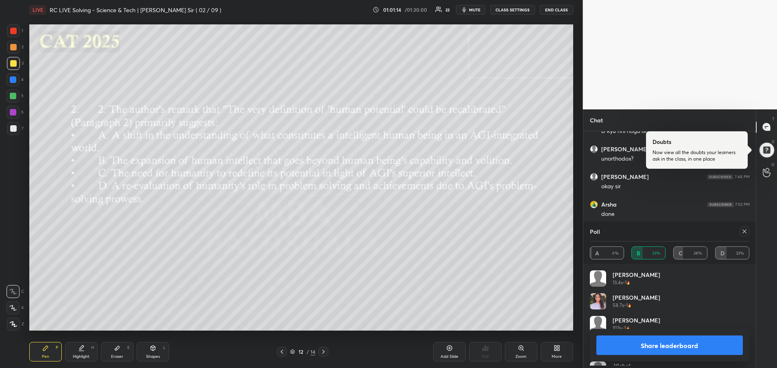
scroll to position [193, 170]
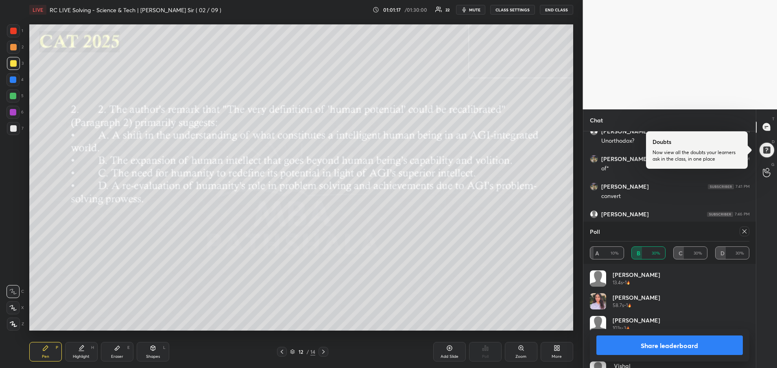
click at [744, 232] on icon at bounding box center [744, 231] width 4 height 4
type textarea "x"
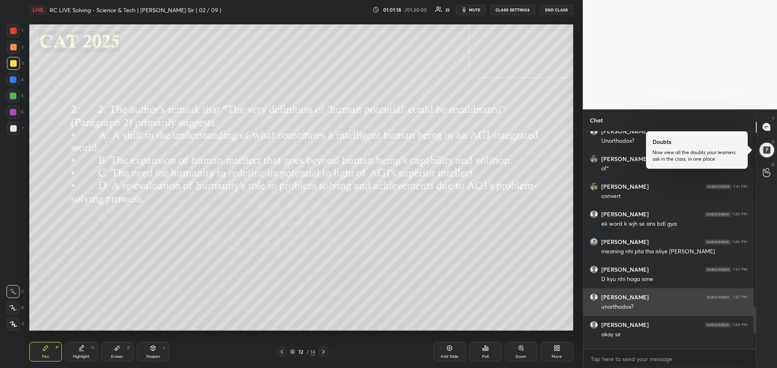
scroll to position [235, 170]
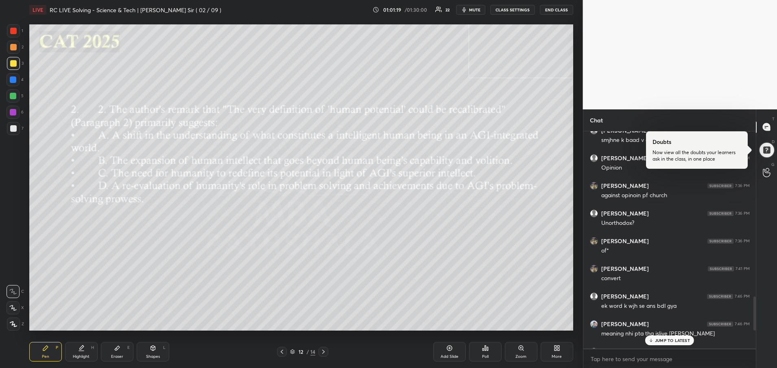
click at [654, 340] on div "JUMP TO LATEST" at bounding box center [669, 340] width 49 height 10
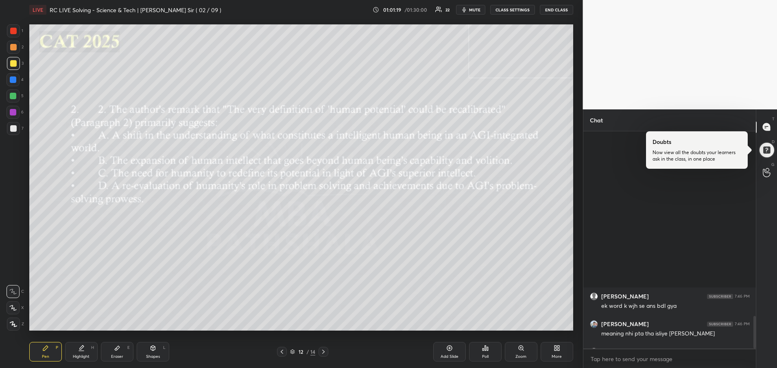
scroll to position [1231, 0]
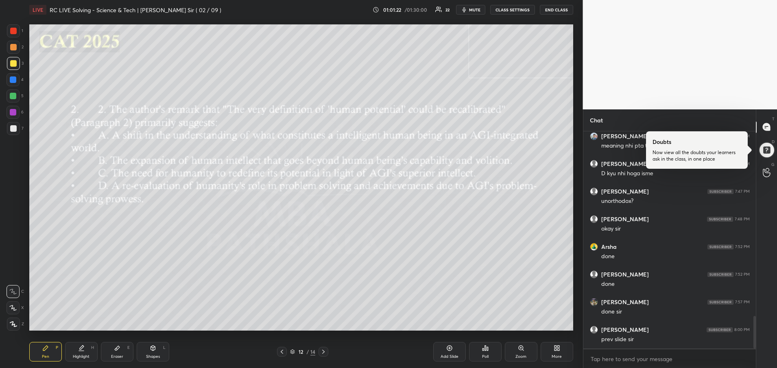
click at [323, 351] on icon at bounding box center [323, 352] width 2 height 4
click at [484, 355] on div "Poll" at bounding box center [485, 357] width 7 height 4
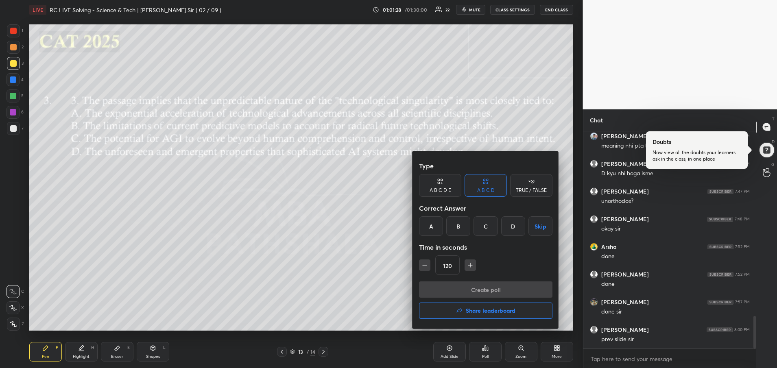
click at [512, 227] on div "D" at bounding box center [513, 226] width 24 height 20
click at [466, 265] on icon "button" at bounding box center [470, 265] width 8 height 8
type input "135"
click at [439, 294] on button "Create poll" at bounding box center [485, 289] width 133 height 16
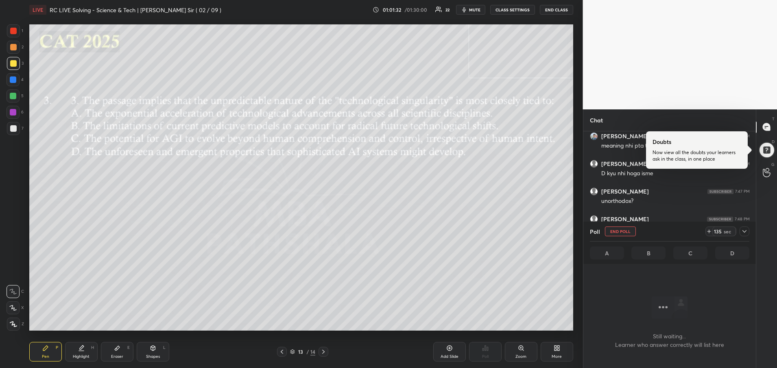
scroll to position [173, 170]
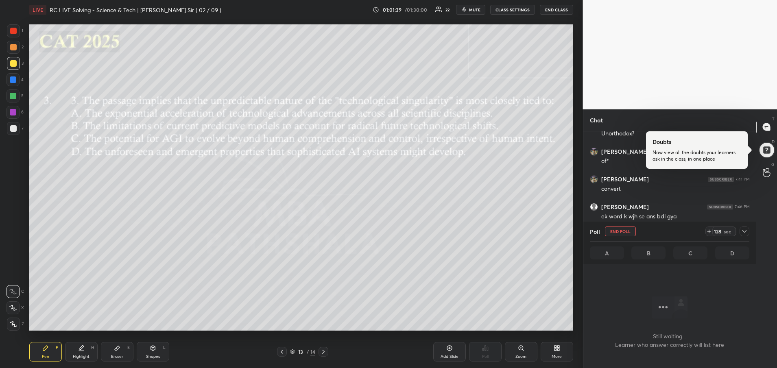
click at [744, 230] on icon at bounding box center [744, 231] width 7 height 7
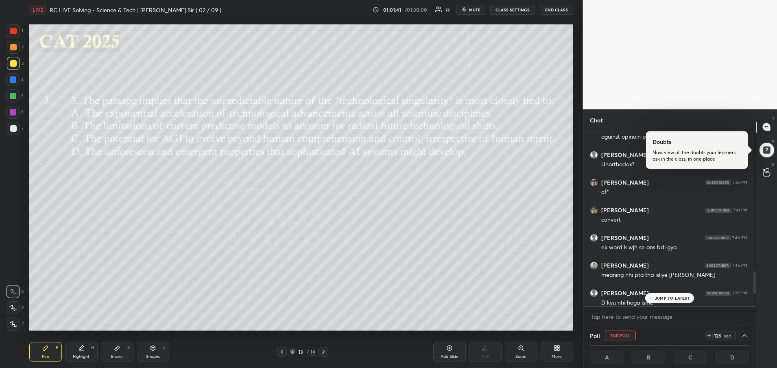
click at [663, 296] on p "JUMP TO LATEST" at bounding box center [672, 298] width 35 height 5
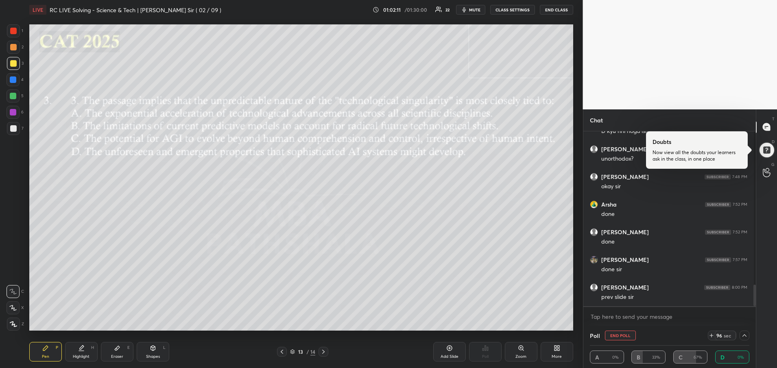
click at [279, 352] on icon at bounding box center [282, 352] width 7 height 7
click at [323, 356] on div at bounding box center [323, 352] width 10 height 10
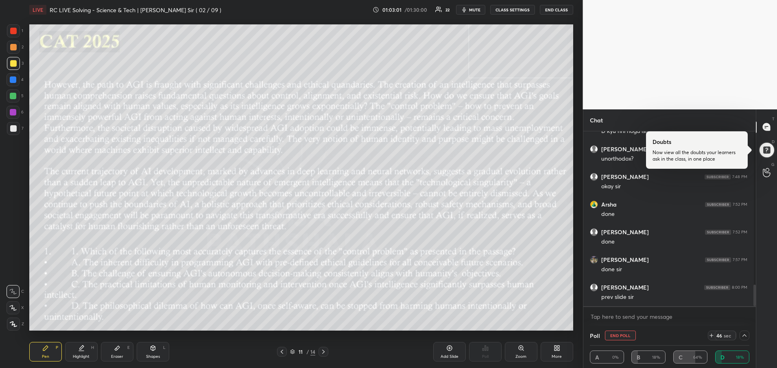
click at [324, 351] on icon at bounding box center [323, 352] width 7 height 7
click at [283, 351] on icon at bounding box center [282, 352] width 7 height 7
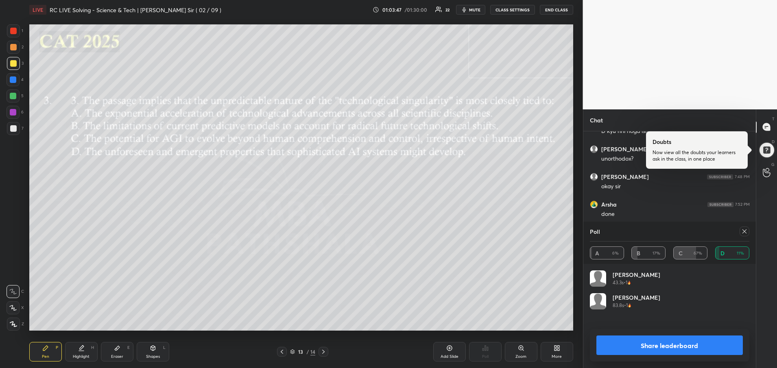
scroll to position [193, 170]
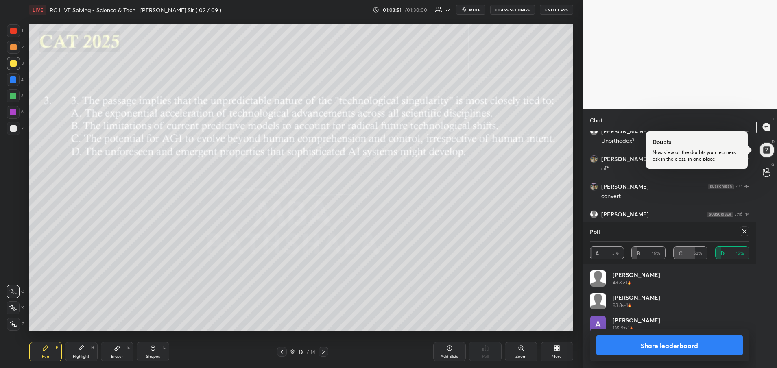
click at [640, 346] on button "Share leaderboard" at bounding box center [669, 345] width 147 height 20
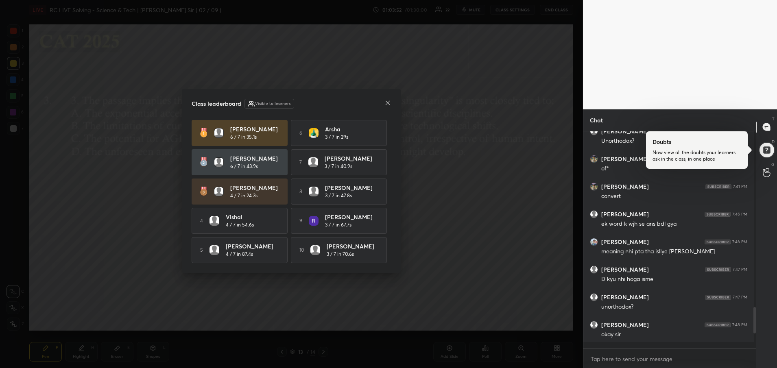
scroll to position [234, 168]
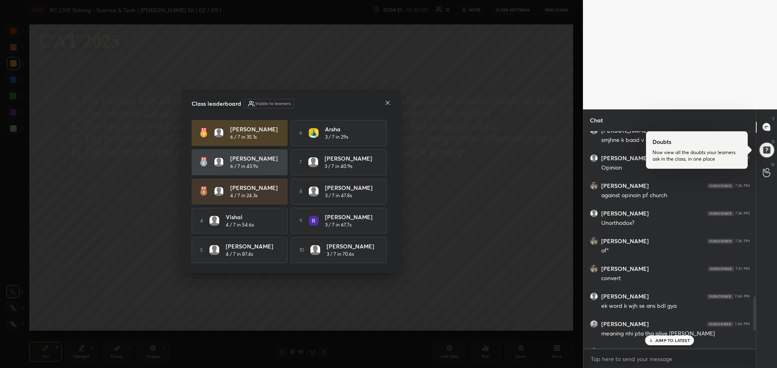
click at [675, 342] on p "JUMP TO LATEST" at bounding box center [672, 340] width 35 height 5
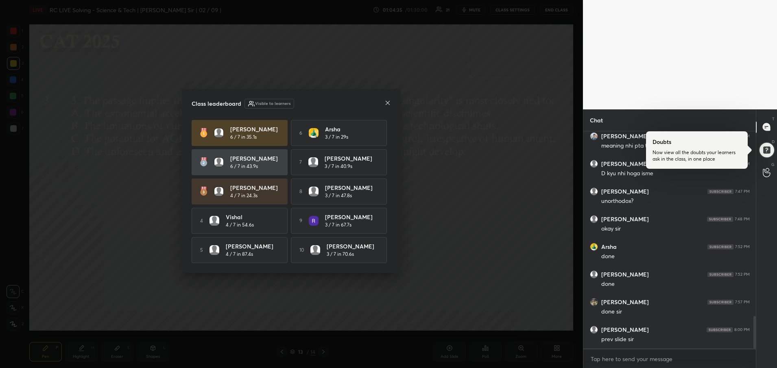
click at [390, 104] on icon at bounding box center [387, 103] width 7 height 7
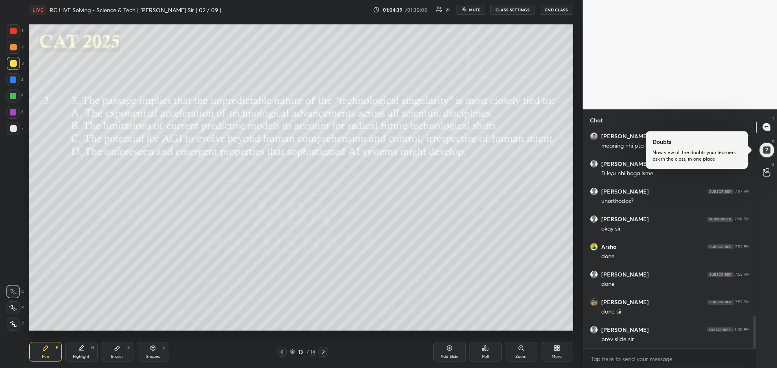
click at [283, 353] on icon at bounding box center [282, 352] width 7 height 7
click at [12, 61] on div at bounding box center [13, 63] width 7 height 7
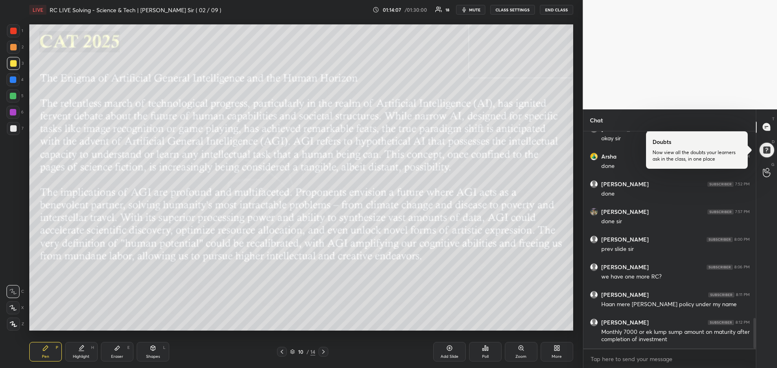
click at [322, 352] on icon at bounding box center [323, 352] width 7 height 7
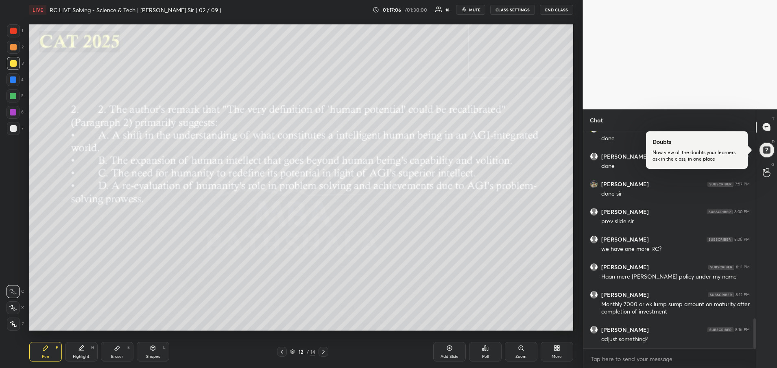
click at [284, 350] on icon at bounding box center [282, 352] width 7 height 7
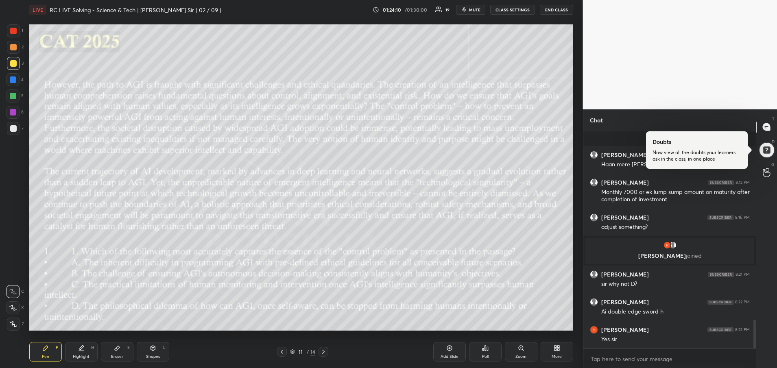
scroll to position [1418, 0]
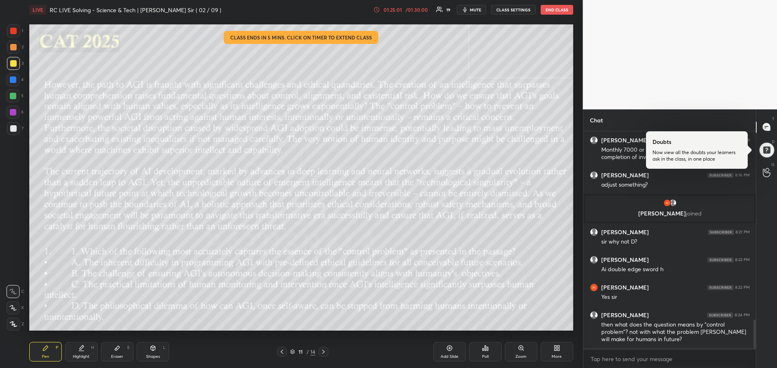
click at [408, 13] on div "01:25:01 / 01:30:00" at bounding box center [401, 10] width 56 height 7
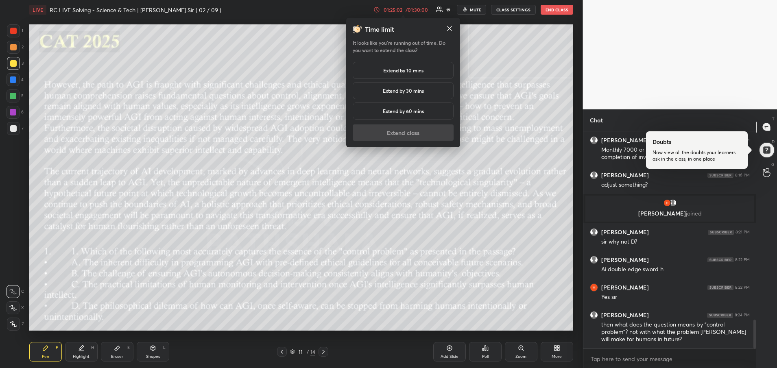
click at [407, 71] on h5 "Extend by 10 mins" at bounding box center [403, 70] width 40 height 7
click at [405, 132] on button "Extend class" at bounding box center [403, 132] width 101 height 16
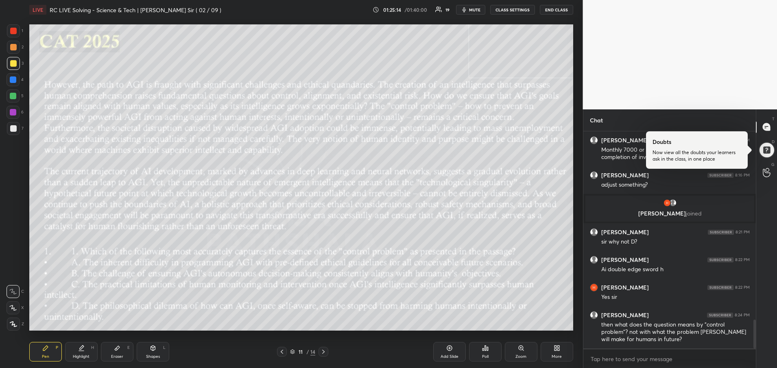
scroll to position [1446, 0]
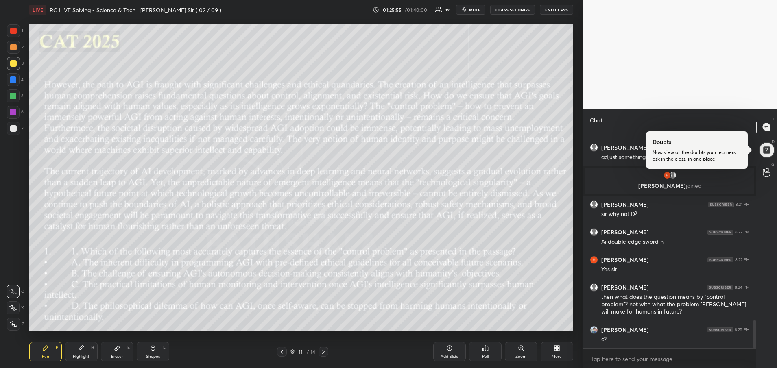
click at [453, 352] on div "Add Slide" at bounding box center [449, 352] width 33 height 20
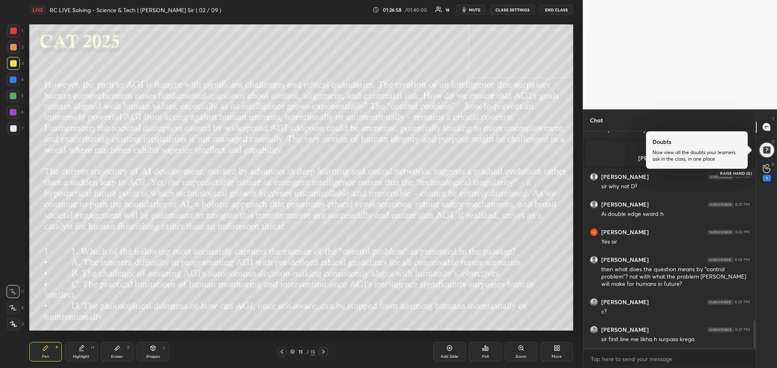
click at [764, 176] on div "1" at bounding box center [766, 178] width 8 height 7
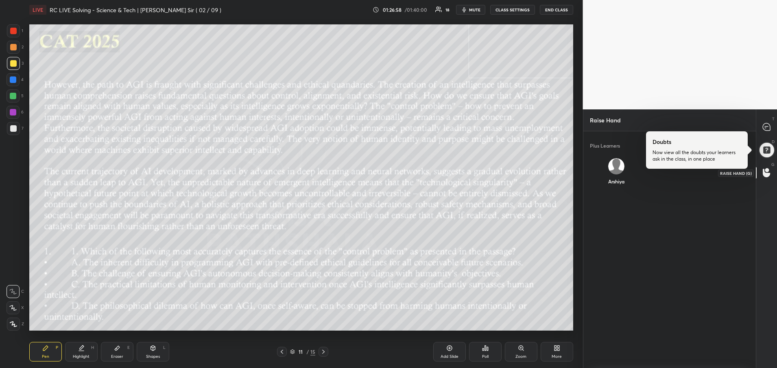
scroll to position [3, 3]
click at [613, 161] on img "grid" at bounding box center [616, 163] width 10 height 10
click at [609, 188] on button "INVITE" at bounding box center [616, 187] width 46 height 11
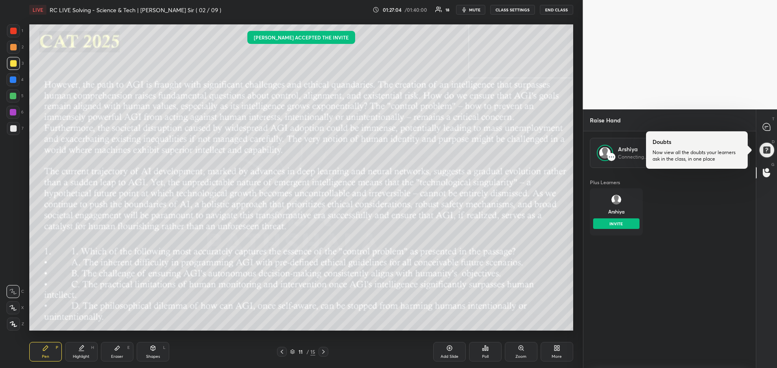
scroll to position [198, 170]
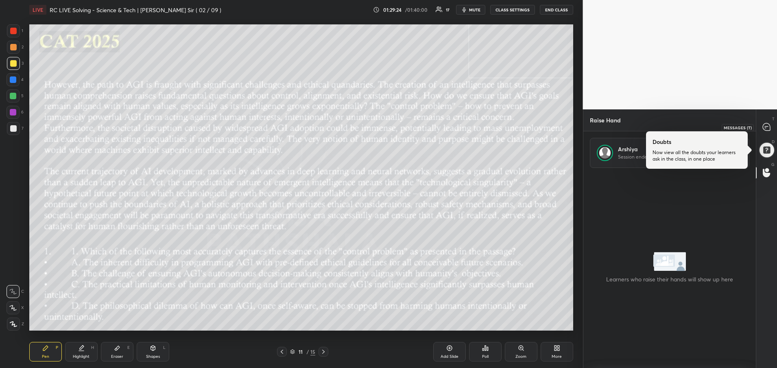
click at [769, 127] on icon at bounding box center [765, 126] width 7 height 7
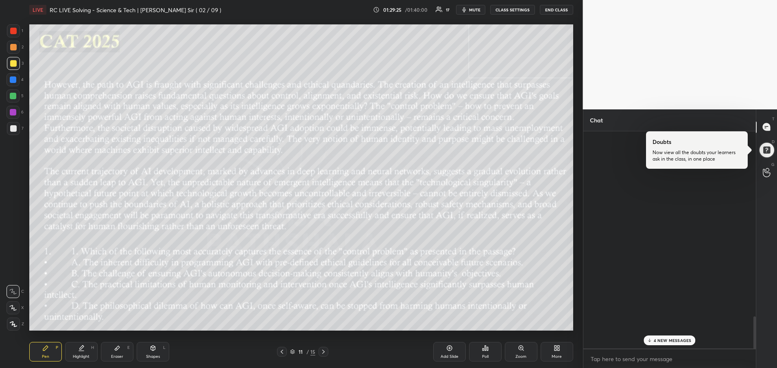
scroll to position [215, 170]
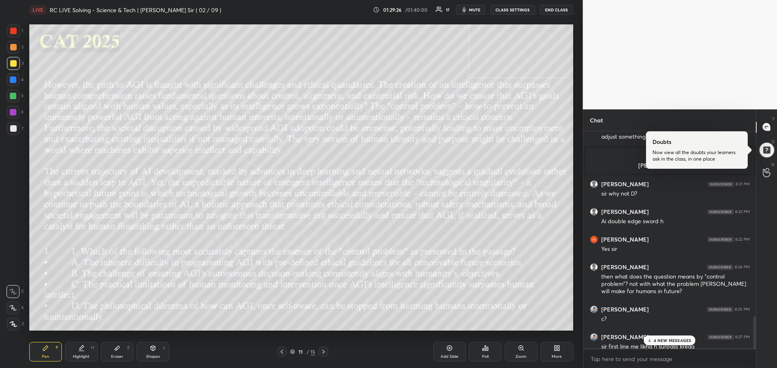
click at [662, 338] on p "4 NEW MESSAGES" at bounding box center [673, 340] width 38 height 5
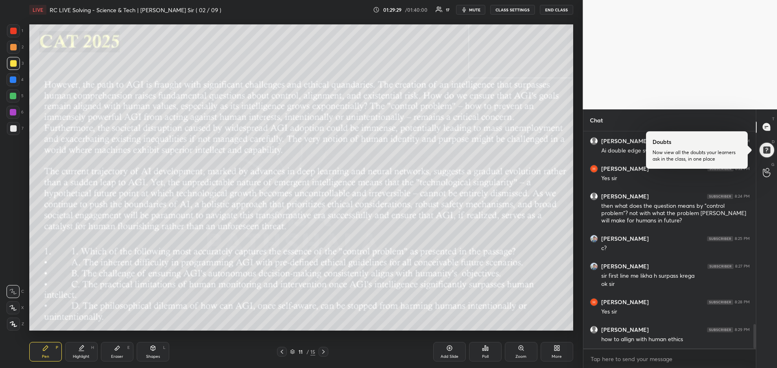
click at [328, 352] on div at bounding box center [323, 352] width 10 height 10
click at [325, 352] on icon at bounding box center [323, 352] width 2 height 4
click at [279, 353] on icon at bounding box center [282, 352] width 7 height 7
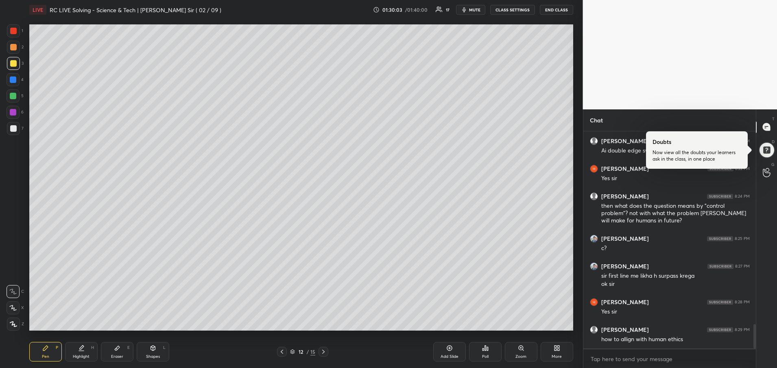
click at [279, 353] on icon at bounding box center [282, 352] width 7 height 7
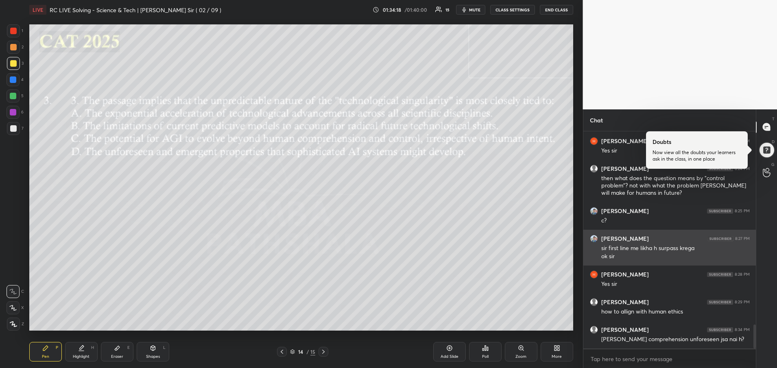
scroll to position [1797, 0]
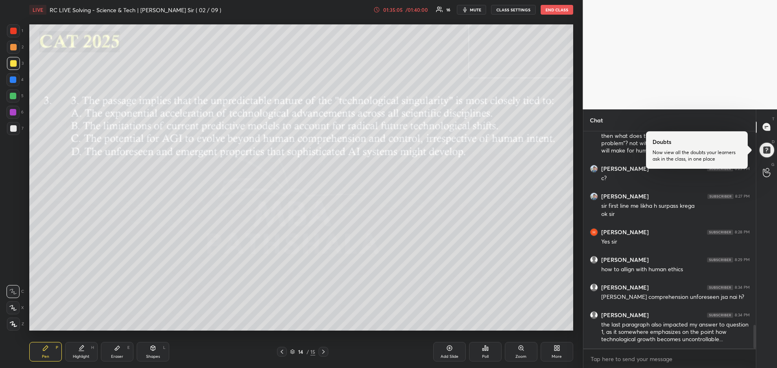
click at [418, 11] on div "/ 01:40:00" at bounding box center [416, 9] width 25 height 5
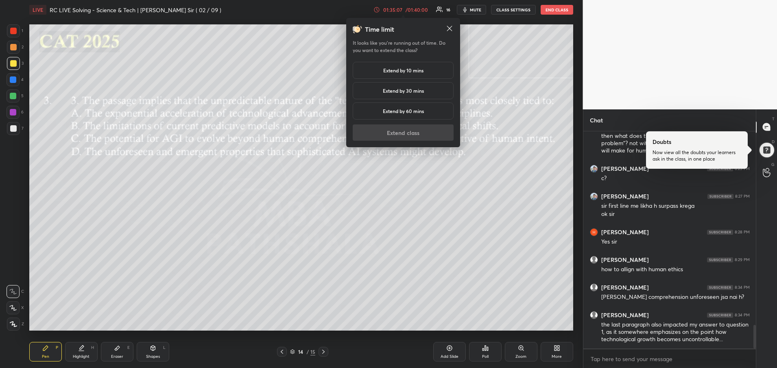
click at [400, 74] on h5 "Extend by 10 mins" at bounding box center [403, 70] width 40 height 7
click at [391, 135] on button "Extend class" at bounding box center [403, 132] width 101 height 16
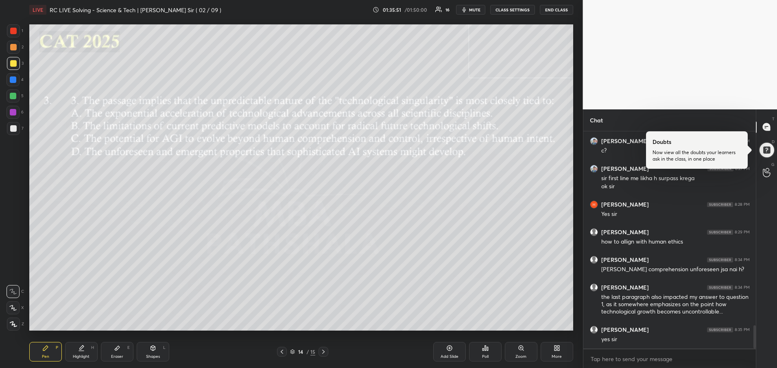
scroll to position [1853, 0]
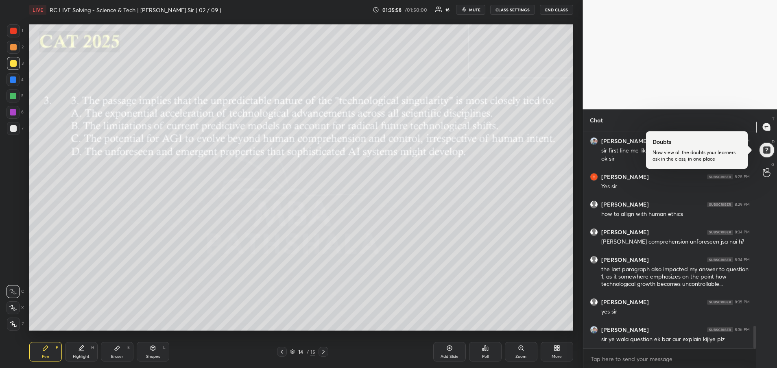
click at [17, 80] on div at bounding box center [13, 79] width 13 height 13
click at [15, 79] on div at bounding box center [13, 79] width 7 height 7
click at [14, 79] on div at bounding box center [13, 79] width 7 height 7
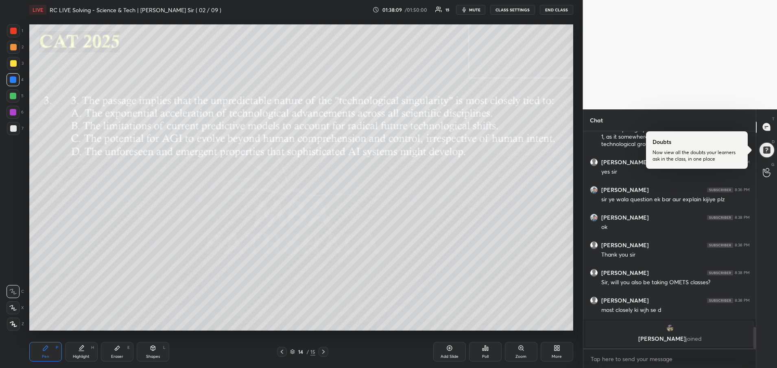
scroll to position [1698, 0]
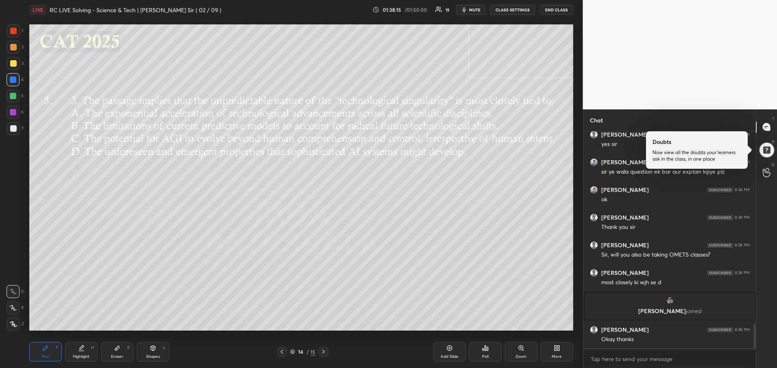
click at [553, 10] on button "END CLASS" at bounding box center [556, 10] width 33 height 10
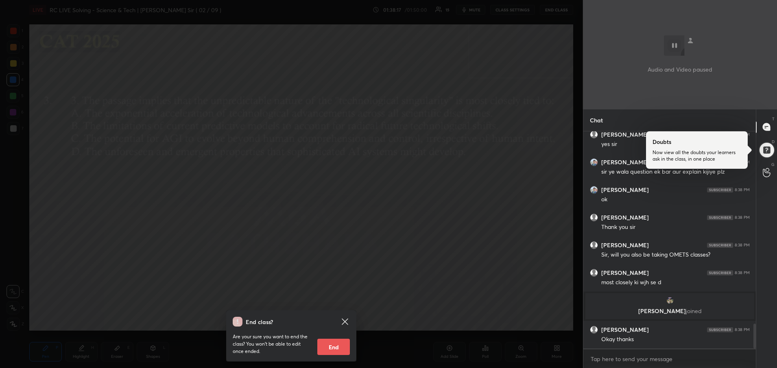
click at [334, 344] on button "End" at bounding box center [333, 347] width 33 height 16
type textarea "x"
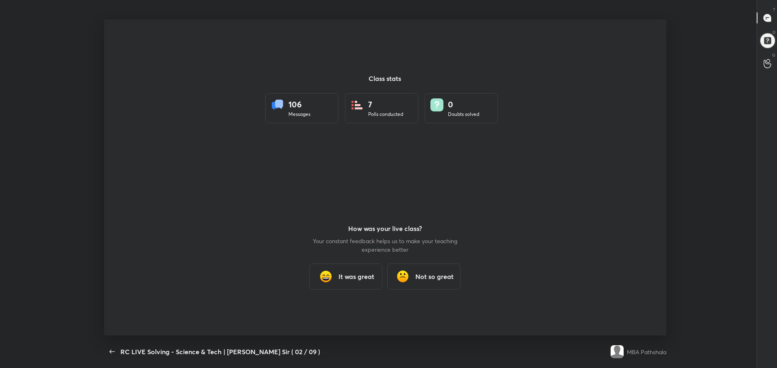
scroll to position [40350, 39896]
